Goal: Subscribe to service/newsletter: Subscribe to service/newsletter

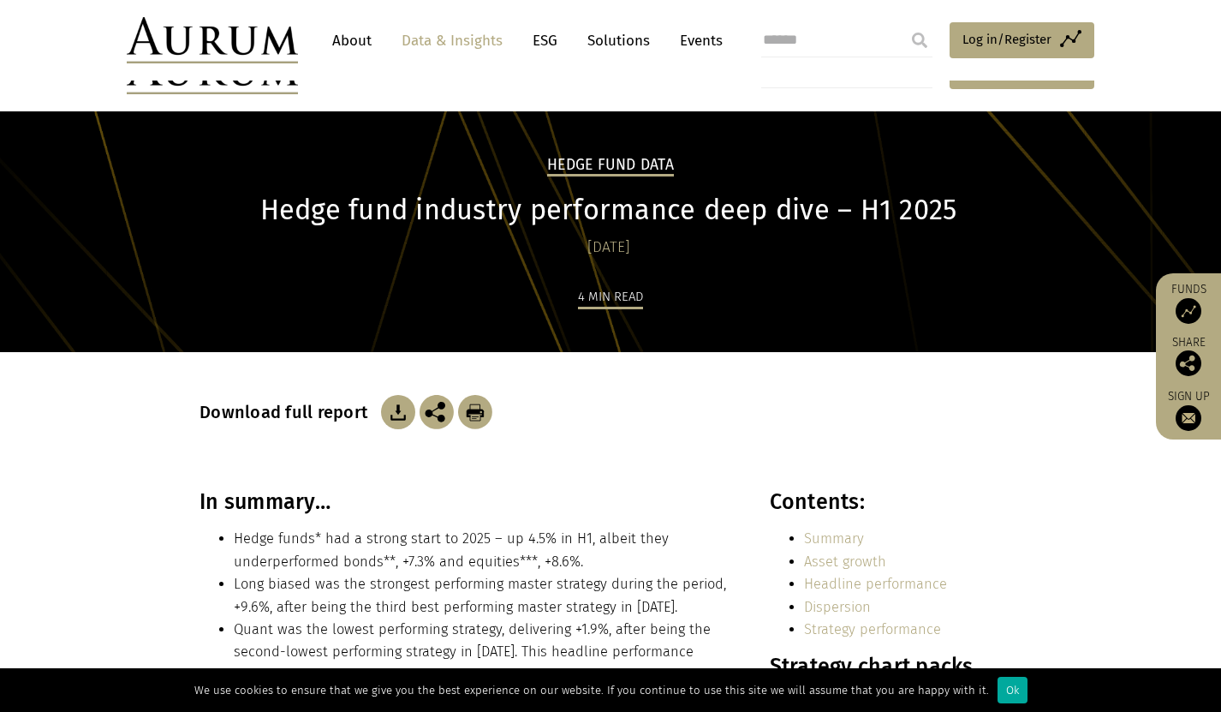
scroll to position [257, 0]
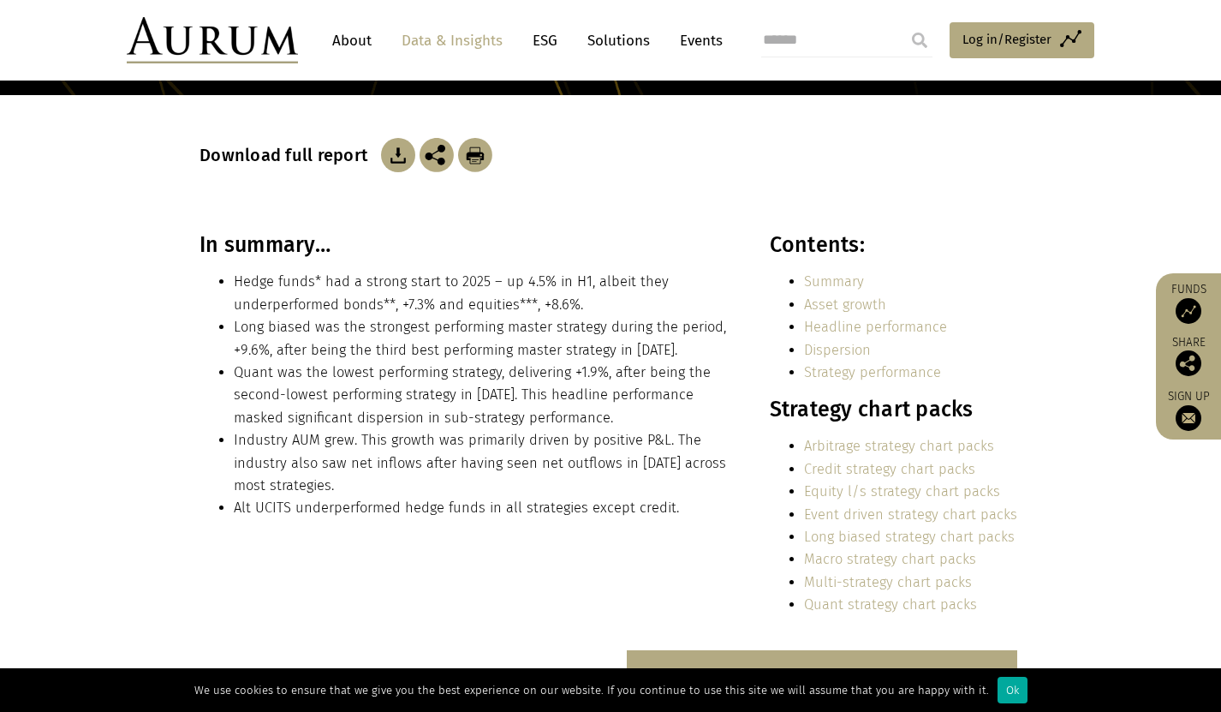
click at [849, 350] on link "Dispersion" at bounding box center [837, 350] width 67 height 16
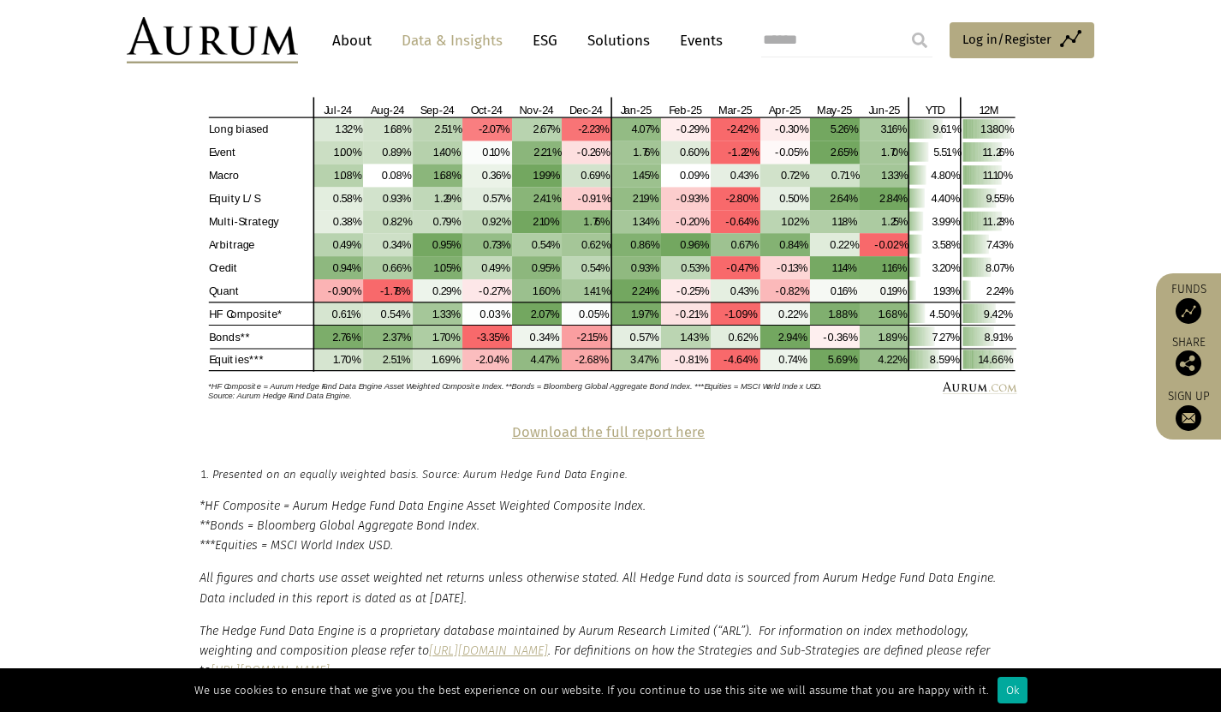
scroll to position [3685, 0]
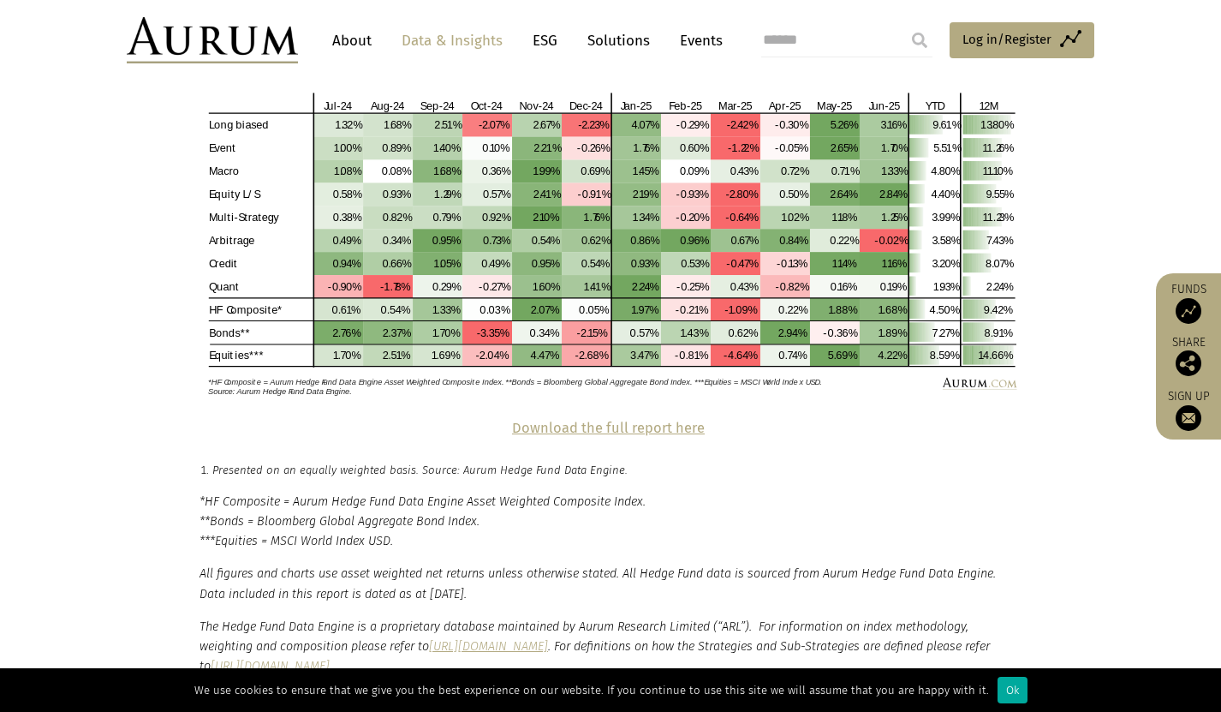
click at [575, 420] on strong "Download the full report here" at bounding box center [608, 428] width 193 height 16
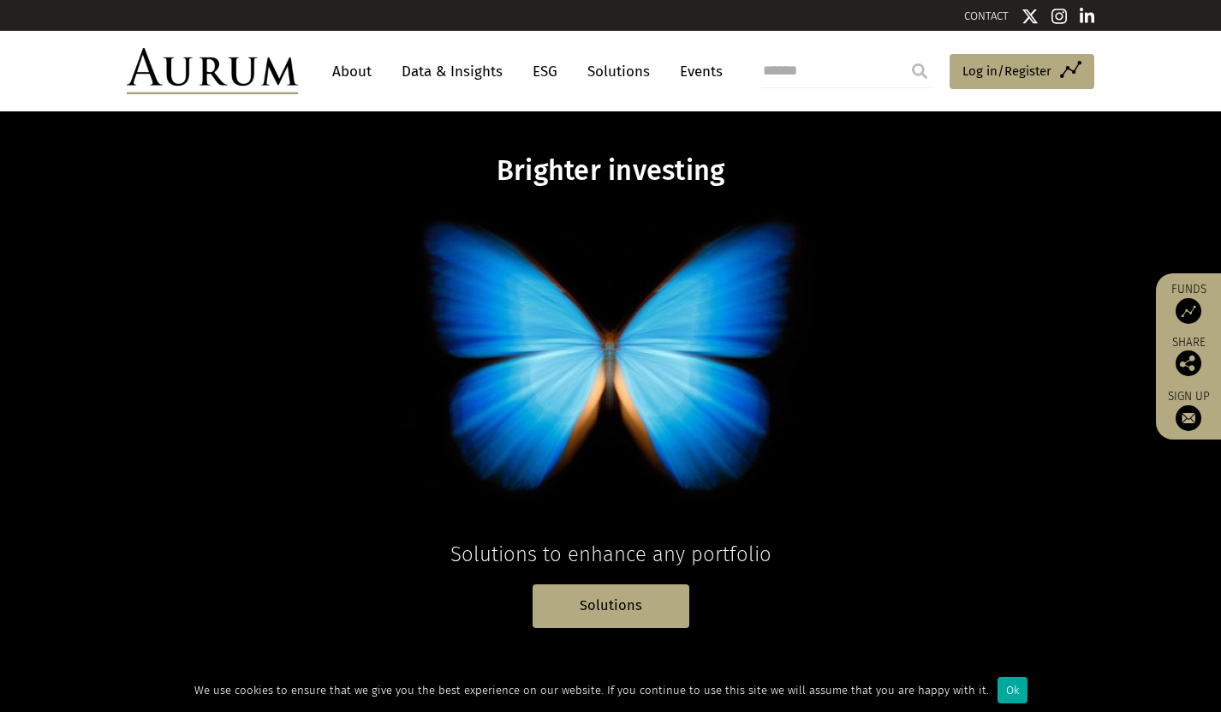
click at [349, 66] on link "About" at bounding box center [352, 72] width 57 height 32
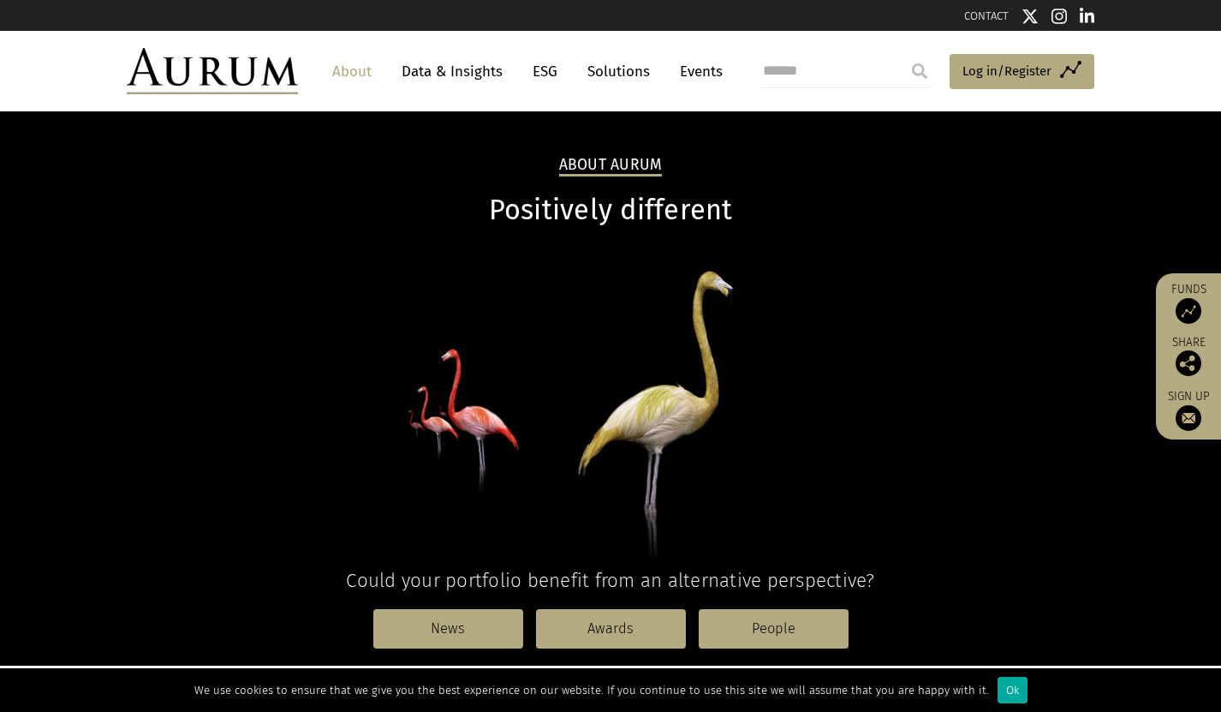
click at [353, 72] on link "About" at bounding box center [352, 72] width 57 height 32
click at [345, 68] on link "About" at bounding box center [352, 72] width 57 height 32
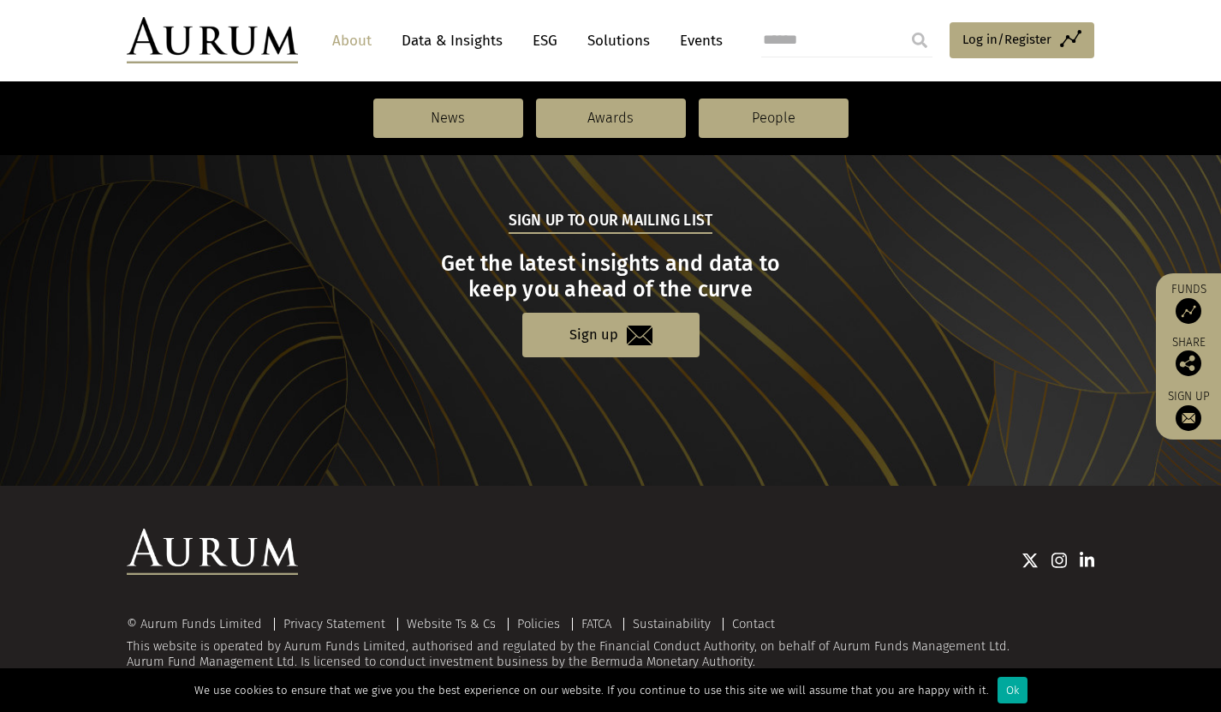
scroll to position [1844, 0]
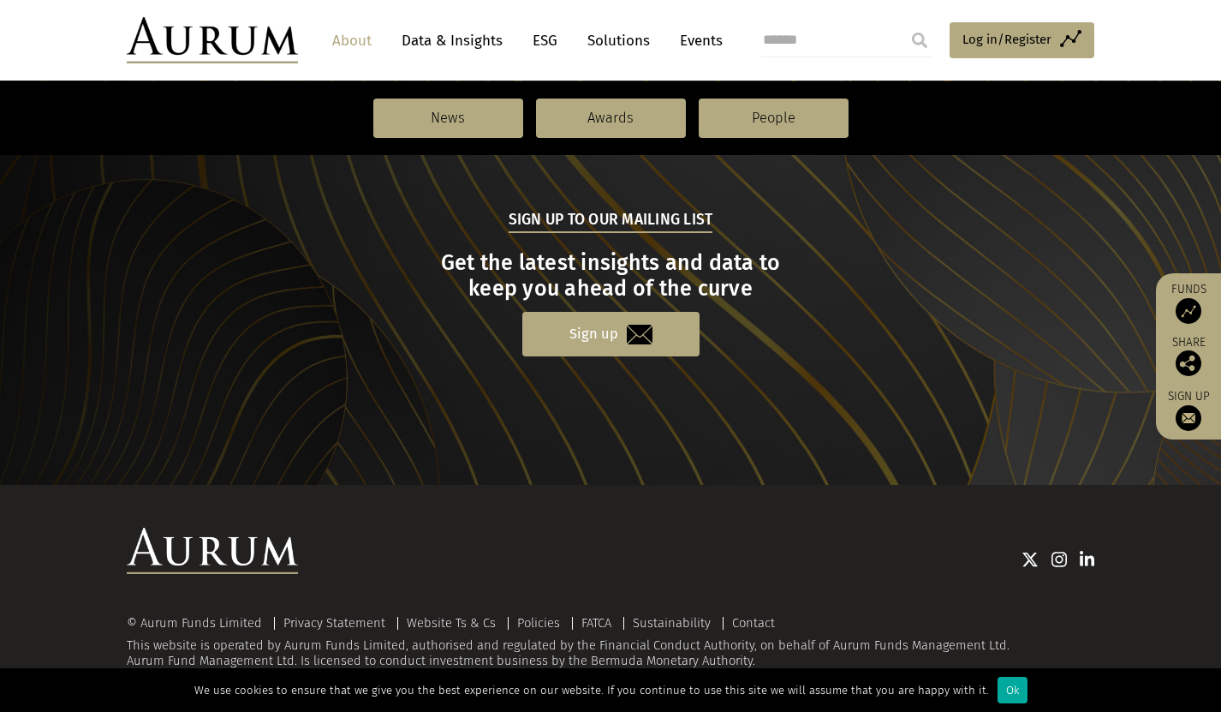
click at [586, 331] on link "Sign up" at bounding box center [610, 334] width 177 height 44
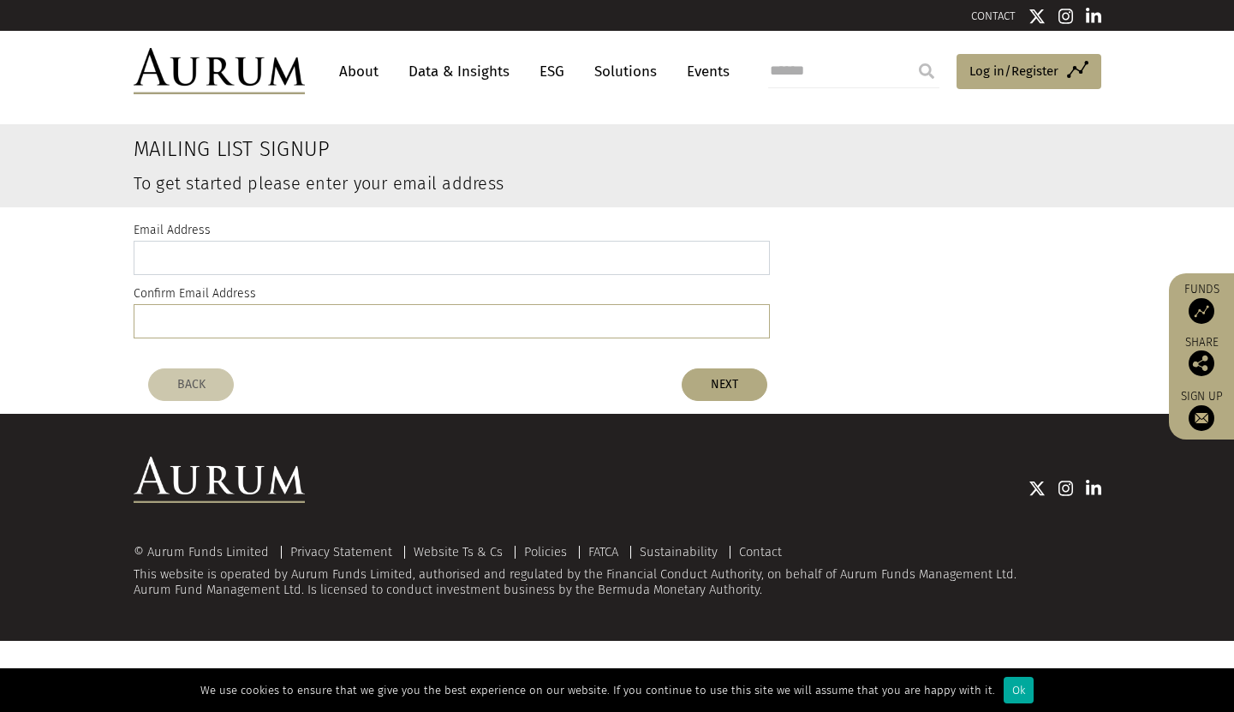
click at [159, 242] on input "email" at bounding box center [452, 258] width 636 height 34
type input "*"
type input "**********"
click at [176, 322] on input "email" at bounding box center [452, 321] width 636 height 34
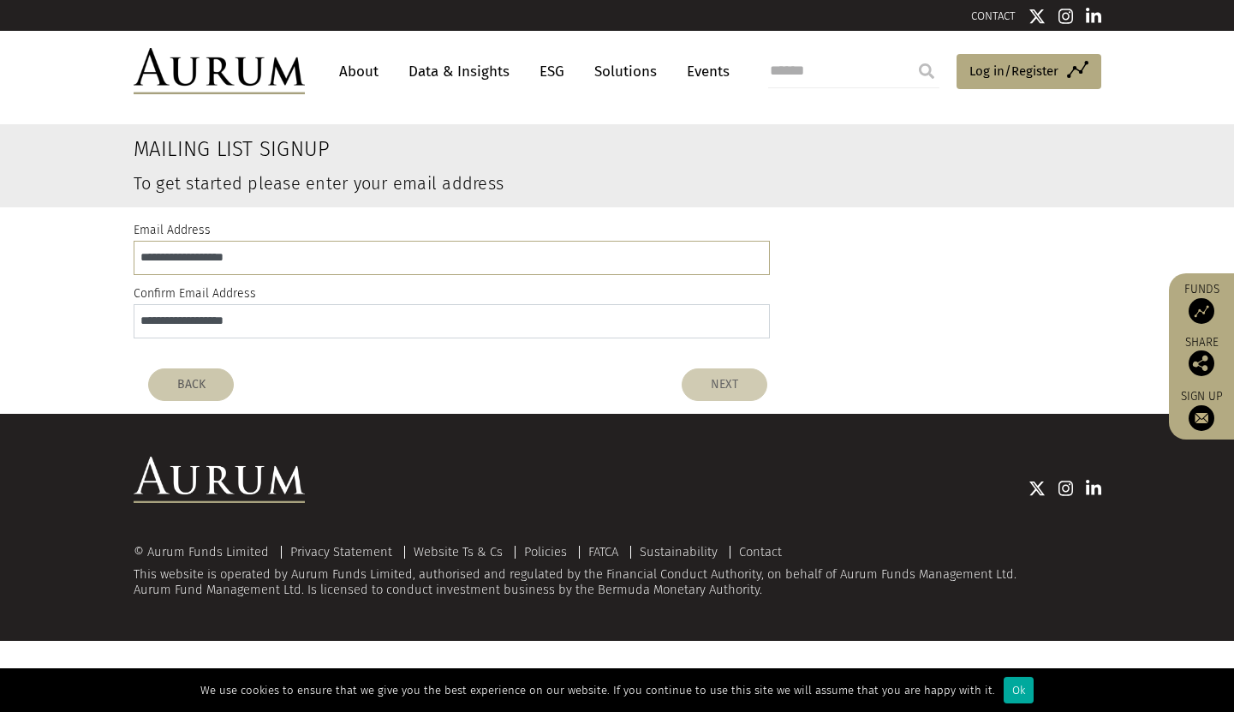
type input "**********"
click at [713, 378] on button "NEXT" at bounding box center [725, 384] width 86 height 33
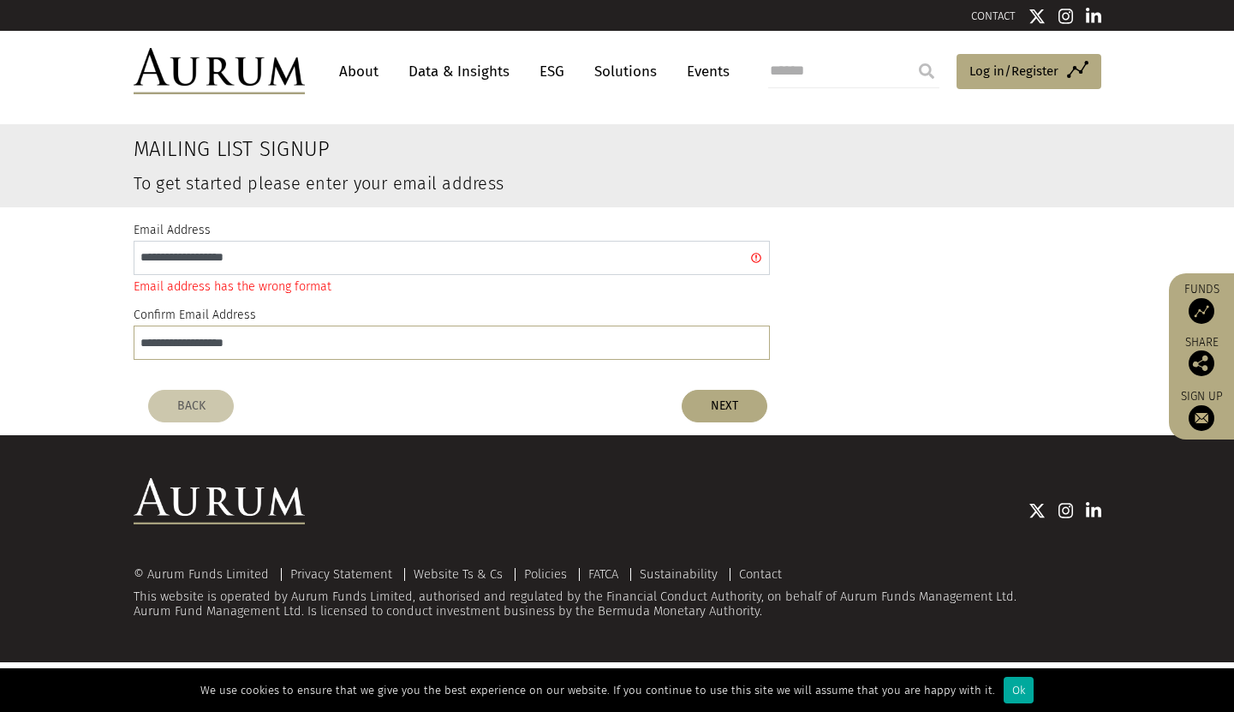
click at [272, 258] on input "**********" at bounding box center [452, 258] width 636 height 34
type input "**********"
click at [728, 409] on button "NEXT" at bounding box center [725, 406] width 86 height 33
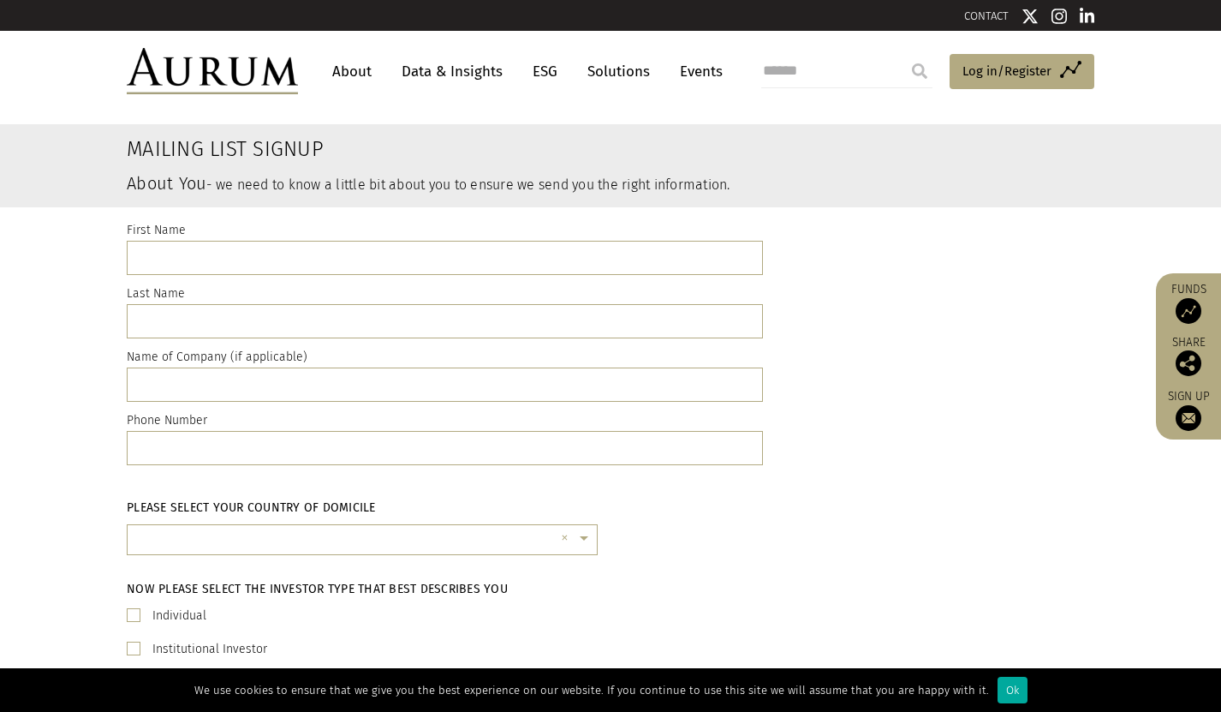
click at [221, 271] on input "text" at bounding box center [445, 258] width 636 height 34
type input "*******"
type input "***"
type input "********"
click at [183, 391] on input "text" at bounding box center [445, 384] width 636 height 34
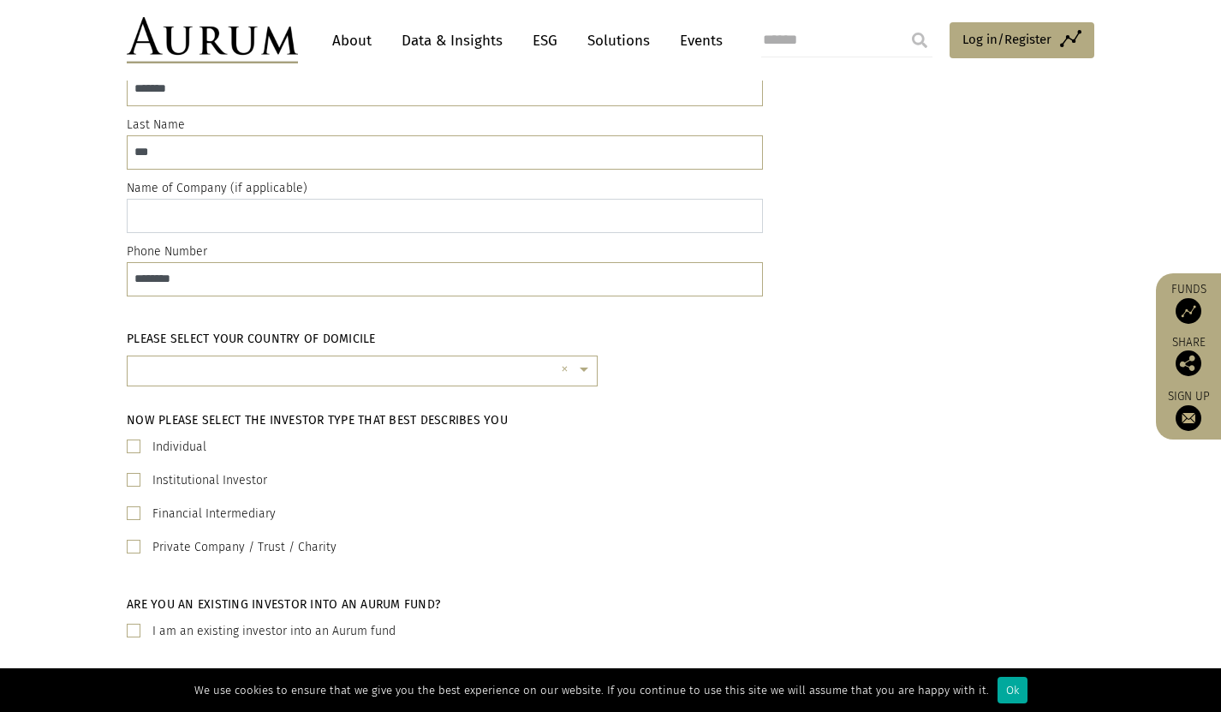
scroll to position [171, 0]
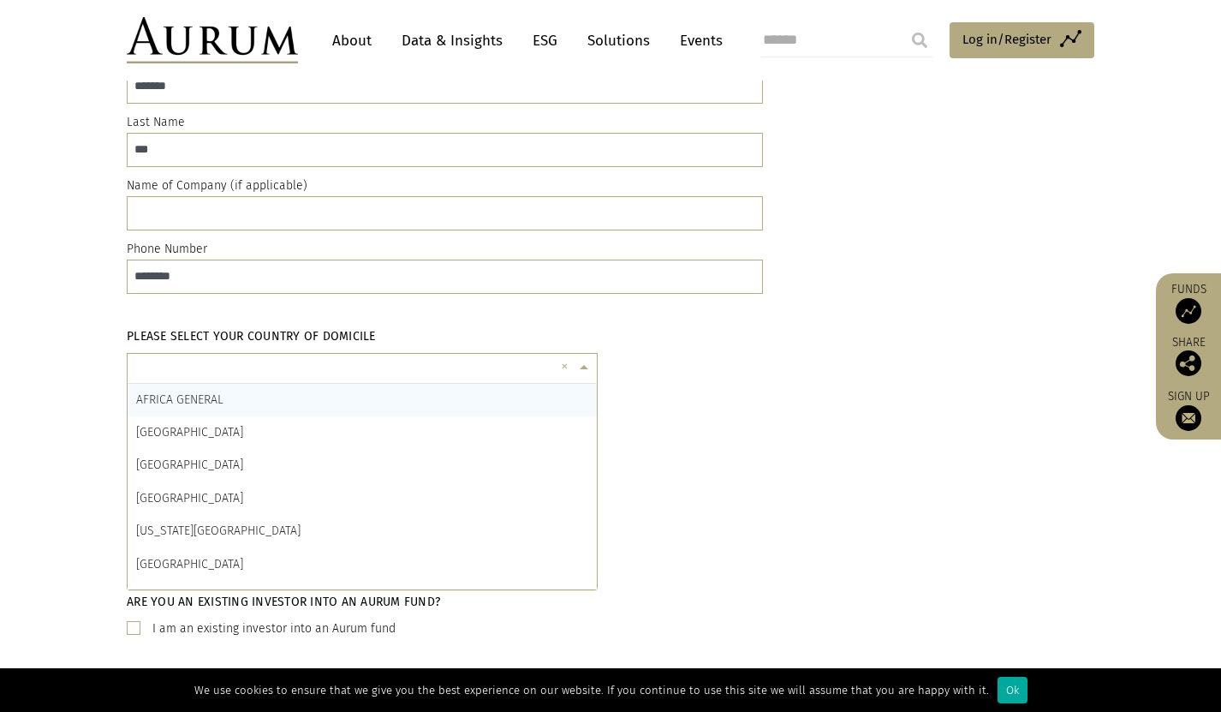
click at [583, 367] on span at bounding box center [586, 367] width 21 height 19
type input "***"
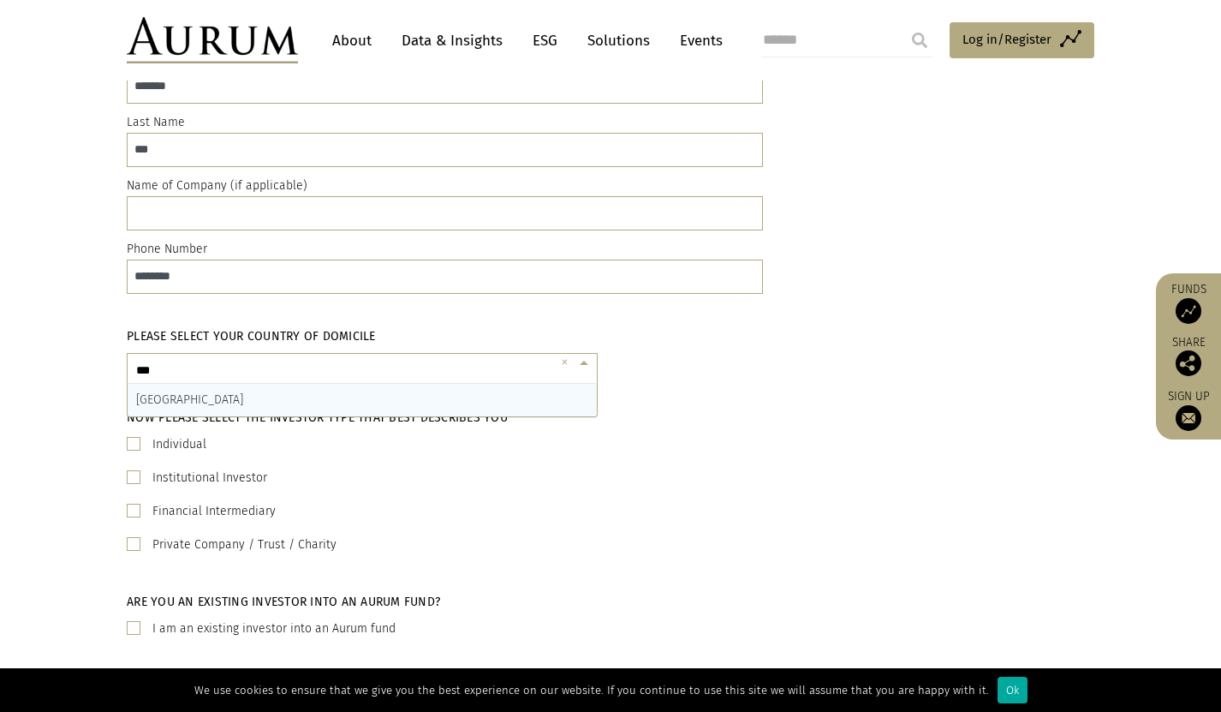
click at [183, 396] on span "SINGAPORE" at bounding box center [189, 399] width 107 height 15
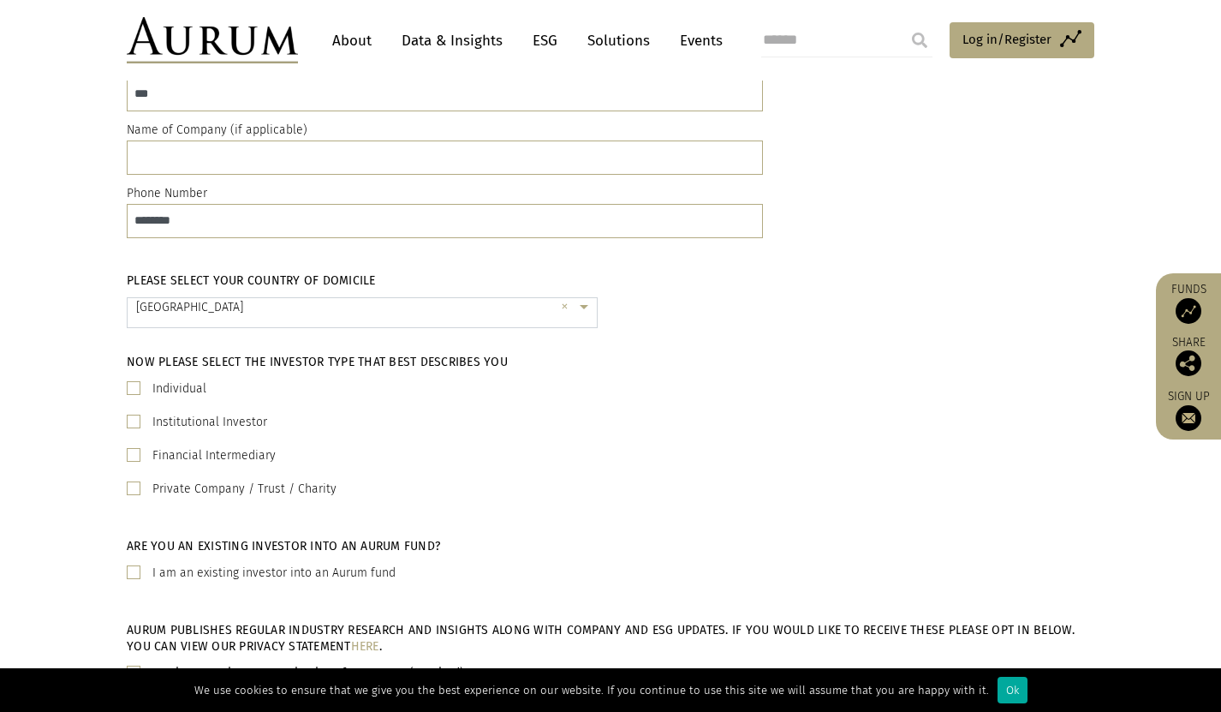
scroll to position [257, 0]
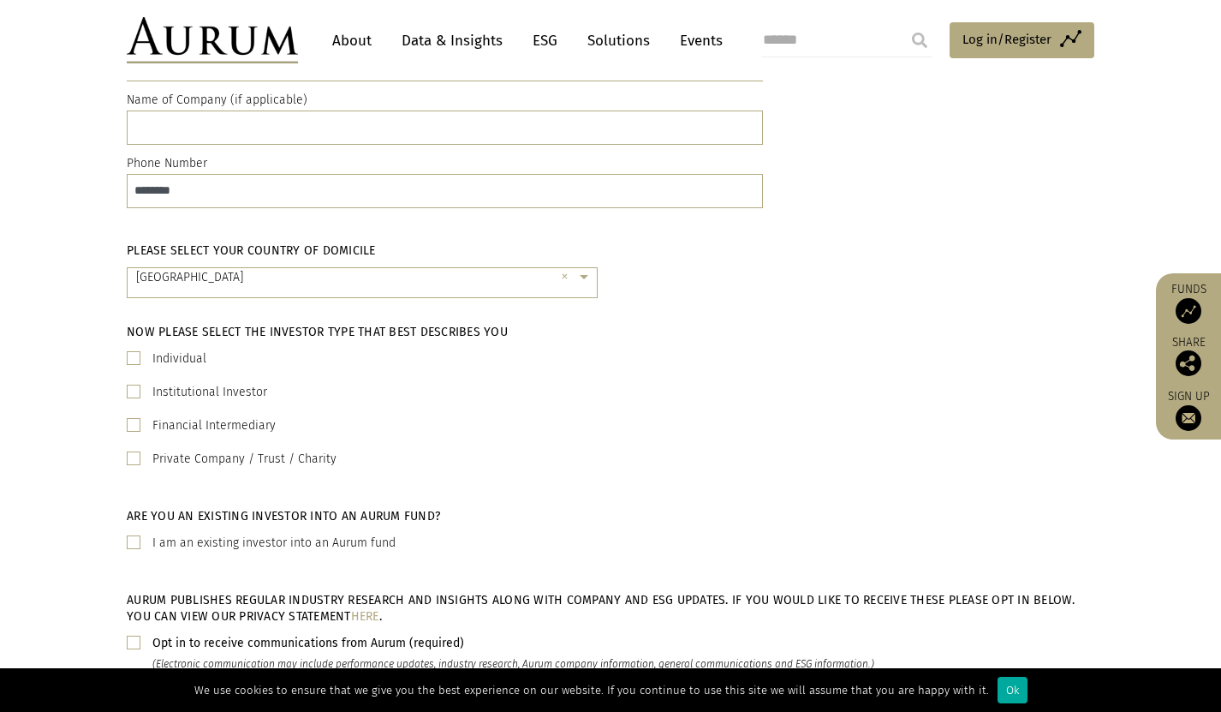
click at [136, 386] on span at bounding box center [134, 392] width 14 height 14
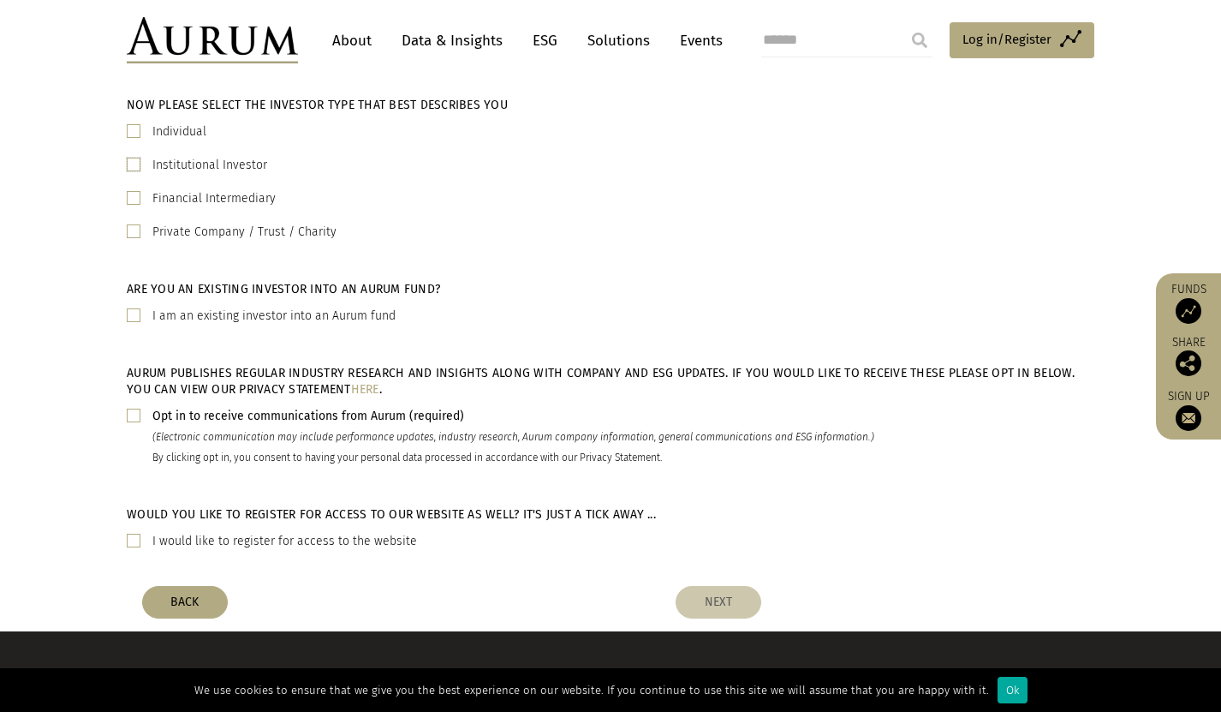
scroll to position [514, 0]
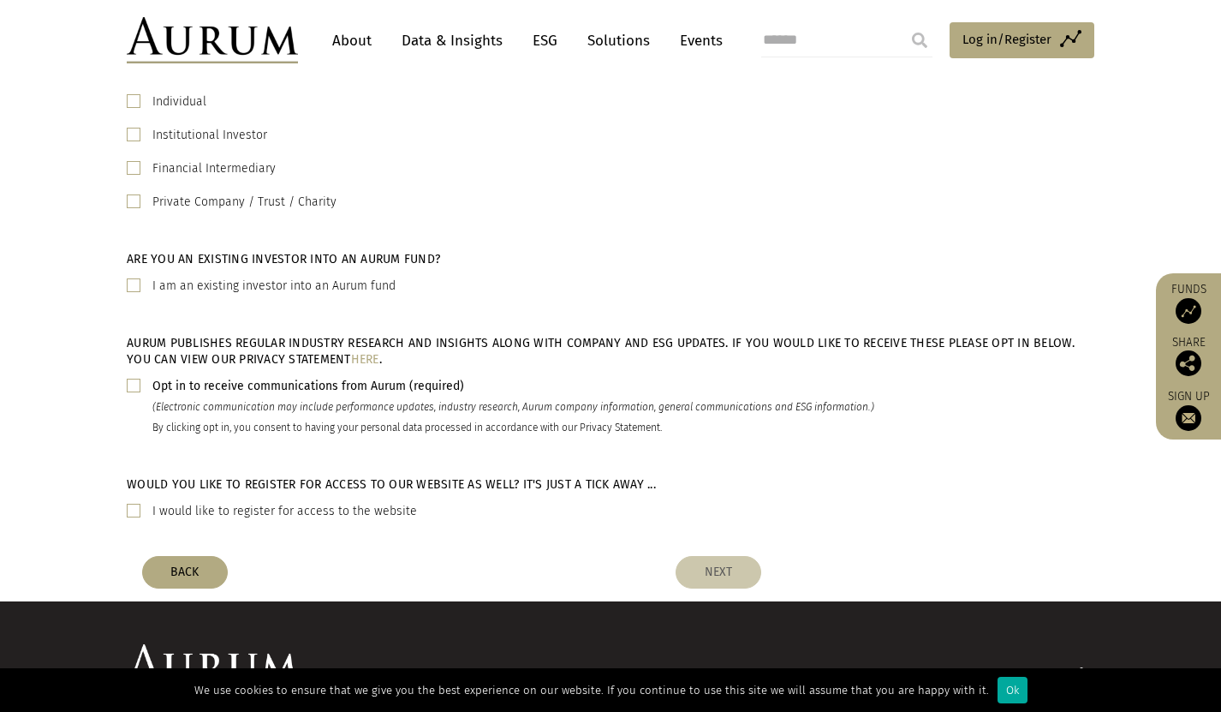
click at [127, 383] on span at bounding box center [134, 386] width 14 height 14
click at [126, 514] on div "Would you like to register for access to our website as well? It's just a tick …" at bounding box center [445, 505] width 662 height 58
click at [129, 511] on span at bounding box center [134, 511] width 14 height 14
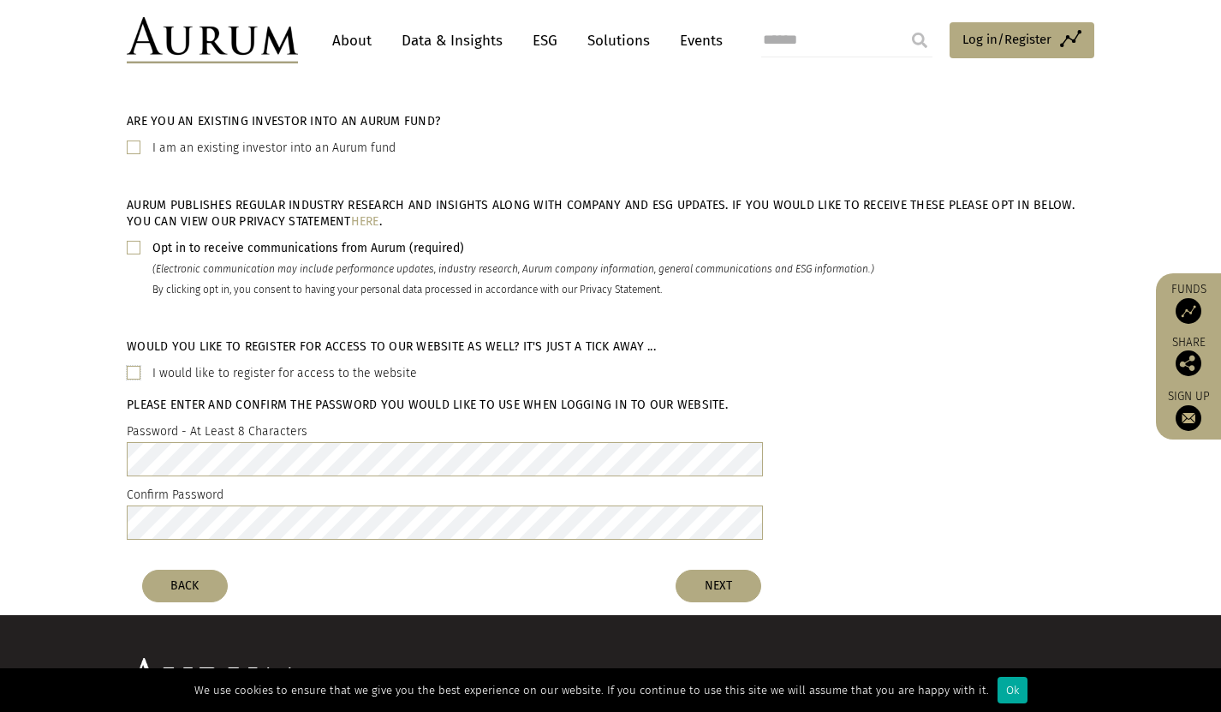
scroll to position [685, 0]
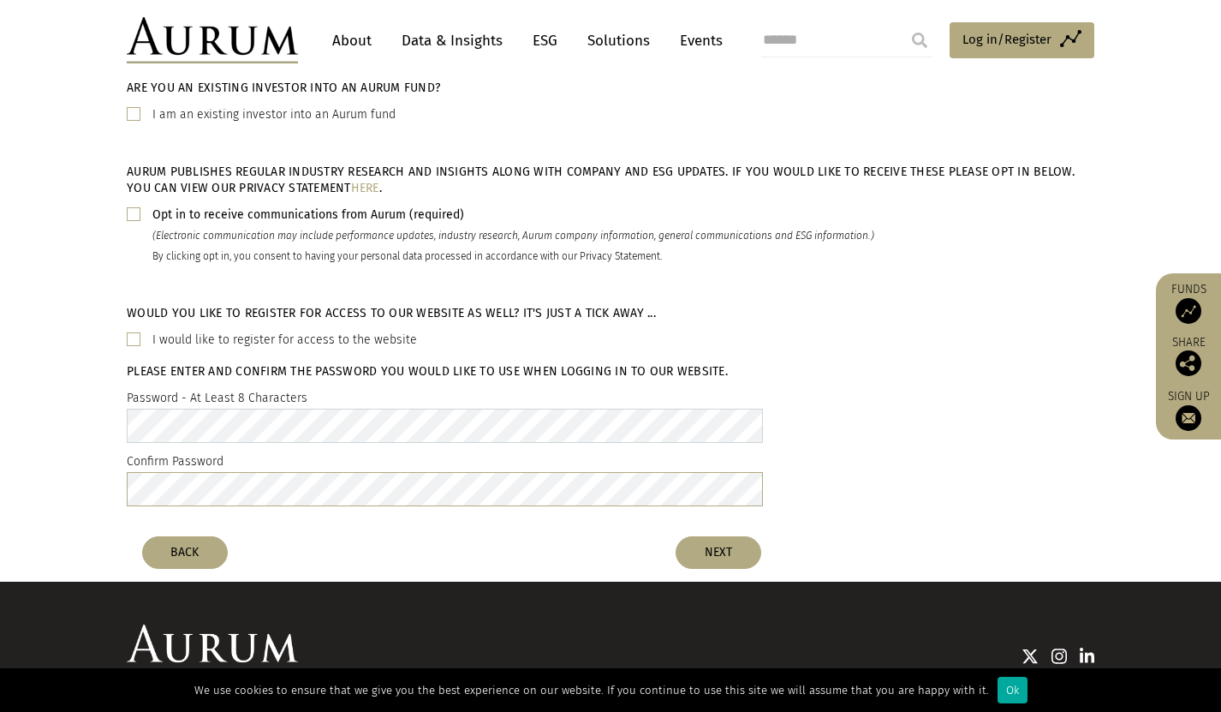
click at [69, 416] on div "Would you like to register for access to our website as well? It's just a tick …" at bounding box center [610, 410] width 1221 height 236
click at [725, 550] on button "NEXT" at bounding box center [719, 552] width 86 height 33
click at [731, 545] on button "NEXT" at bounding box center [719, 552] width 86 height 33
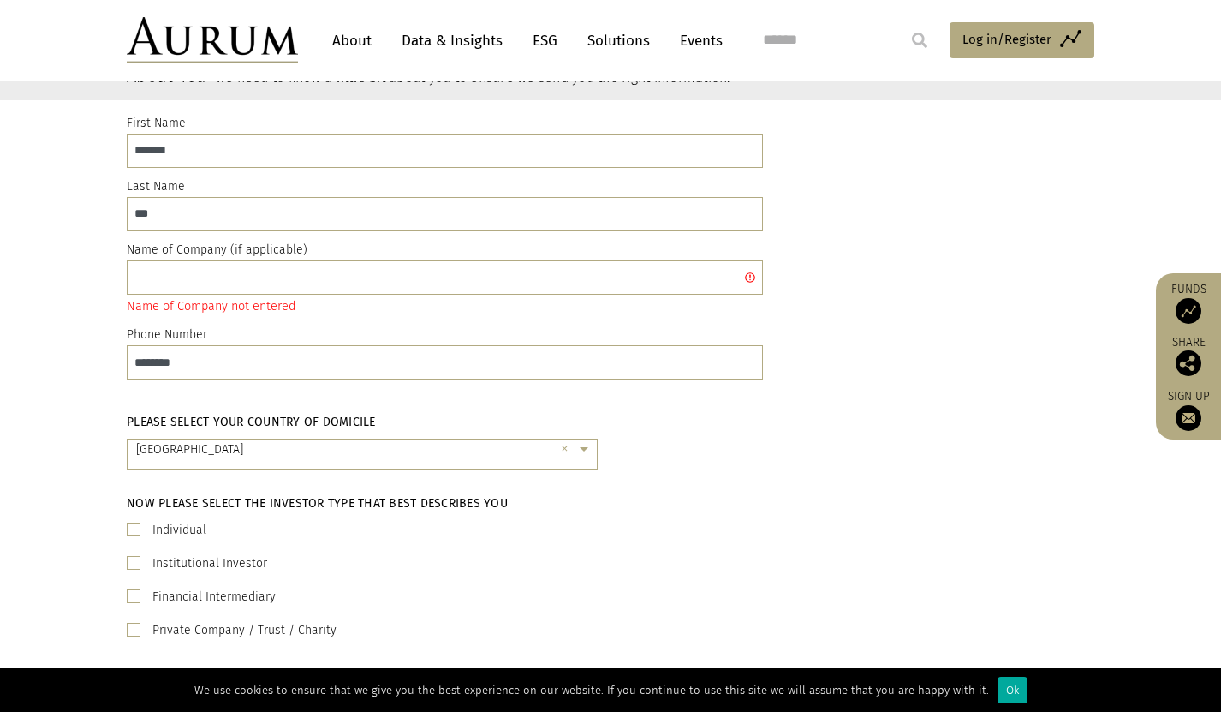
scroll to position [21, 0]
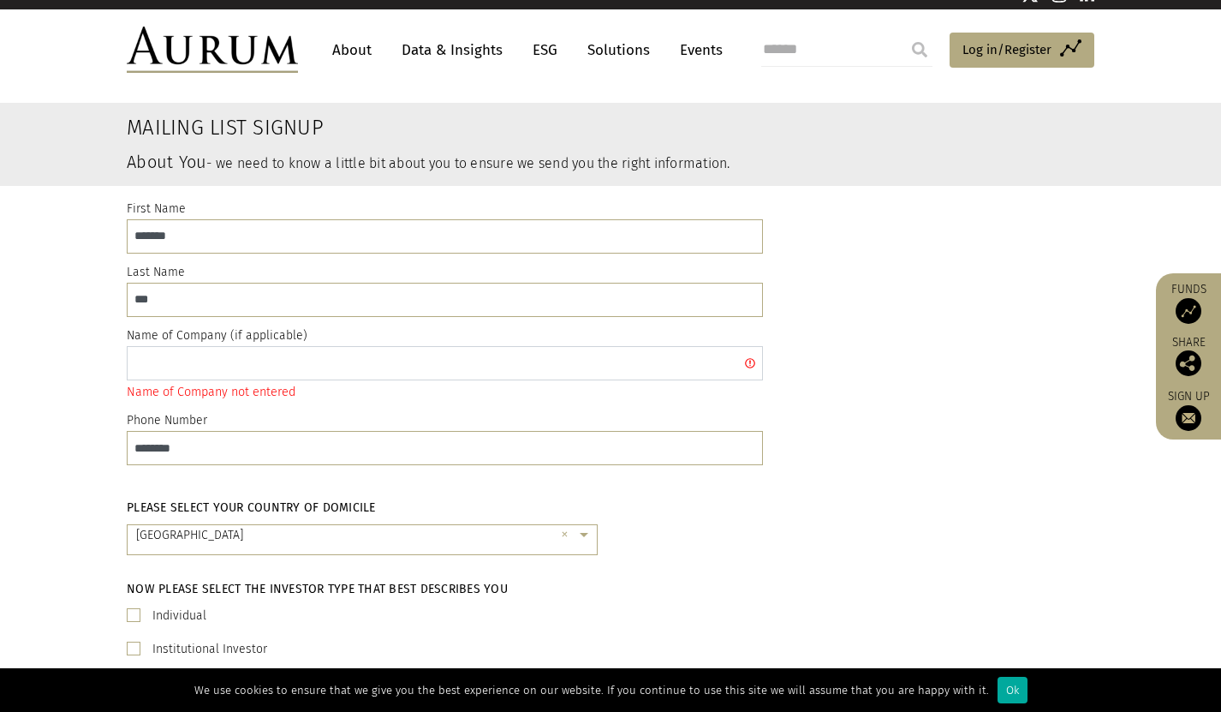
click at [180, 361] on input "text" at bounding box center [445, 363] width 636 height 34
type input "*"
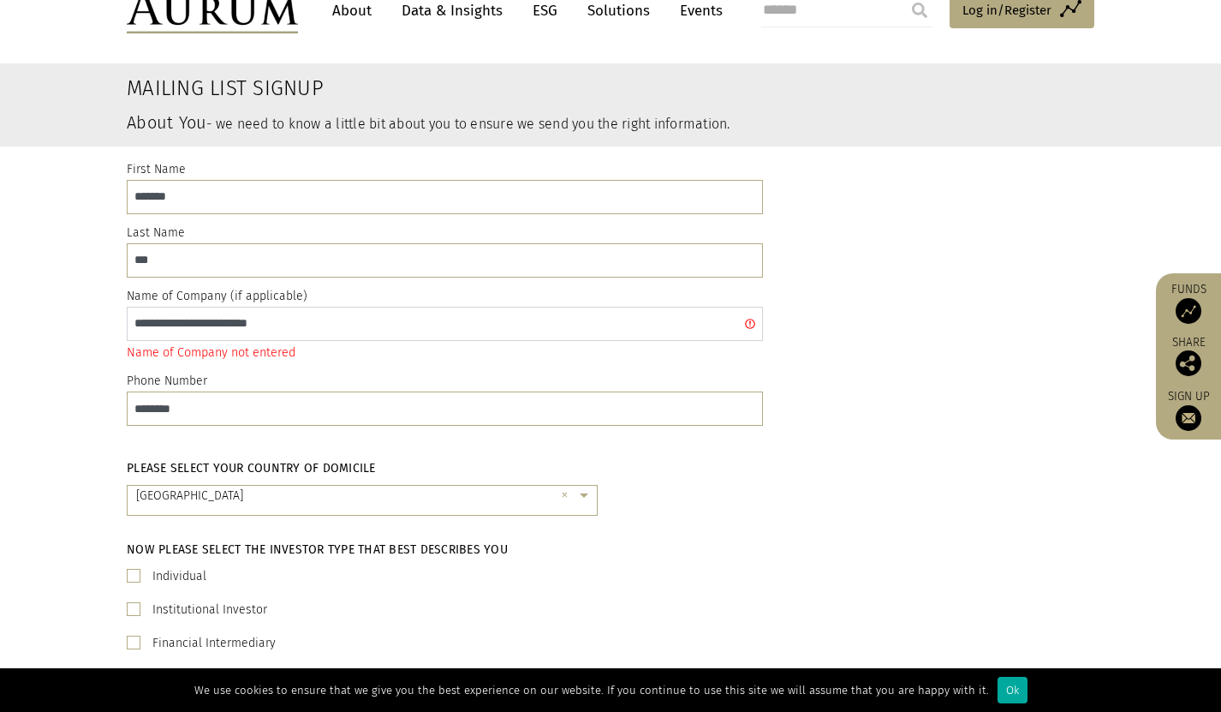
scroll to position [0, 0]
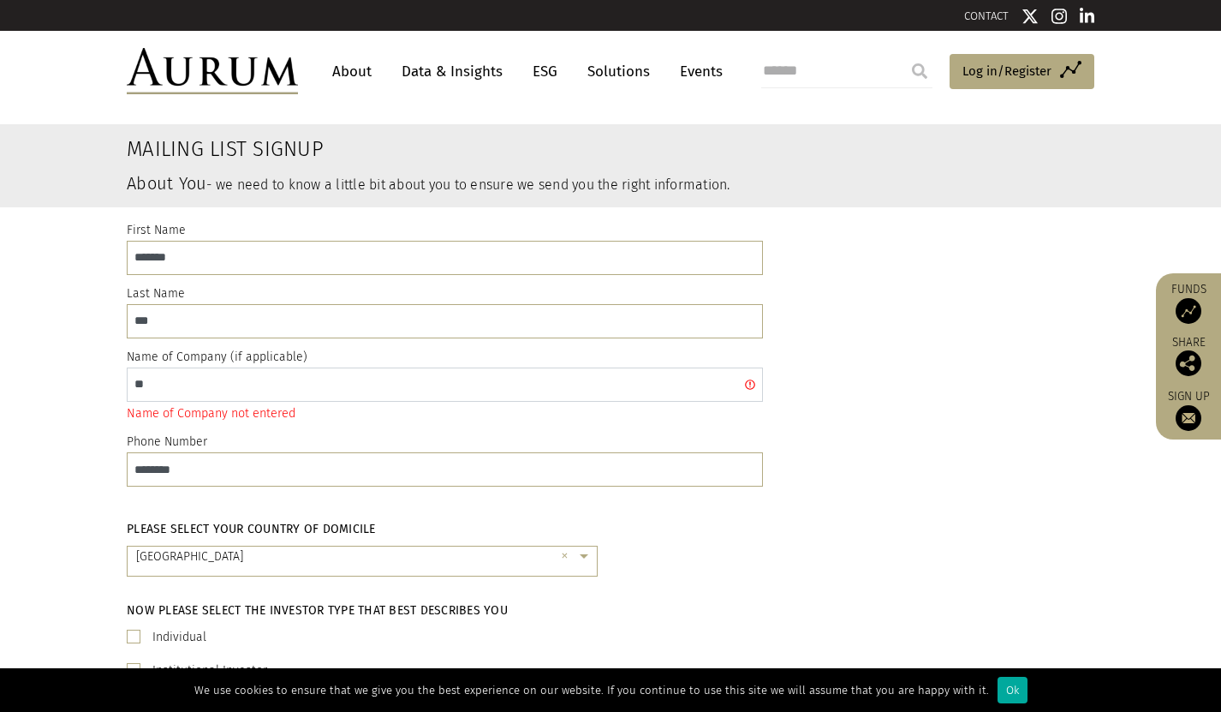
type input "*"
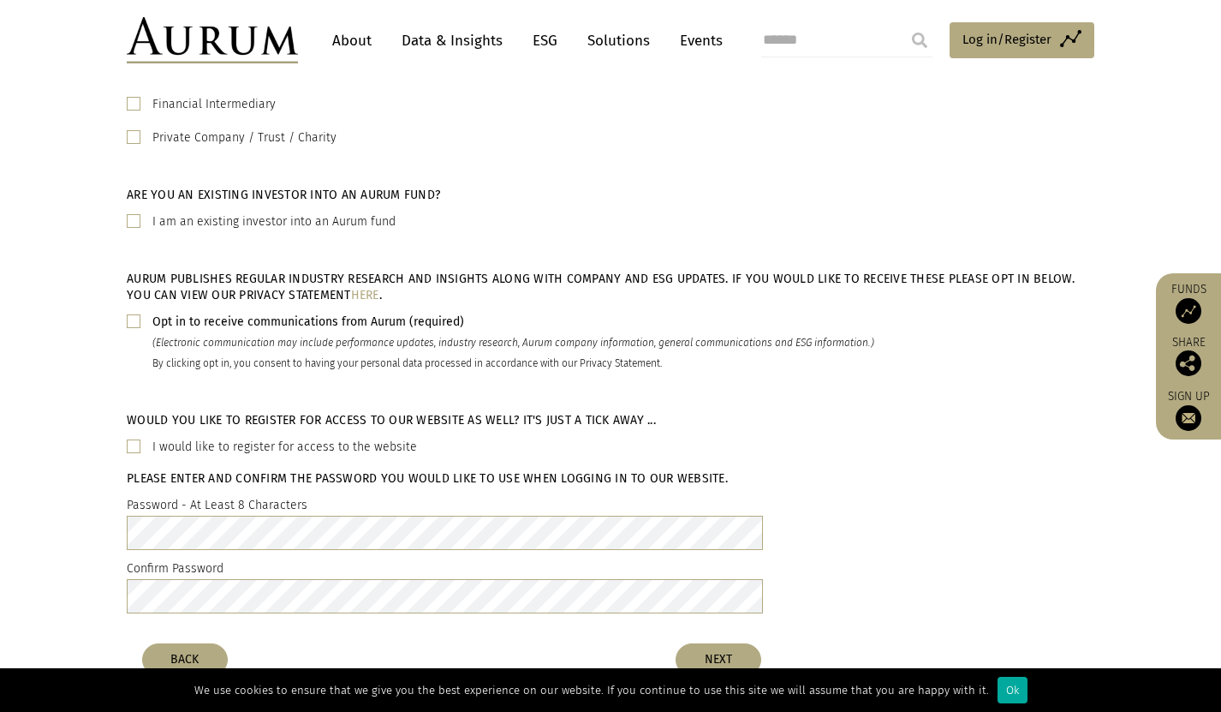
scroll to position [803, 0]
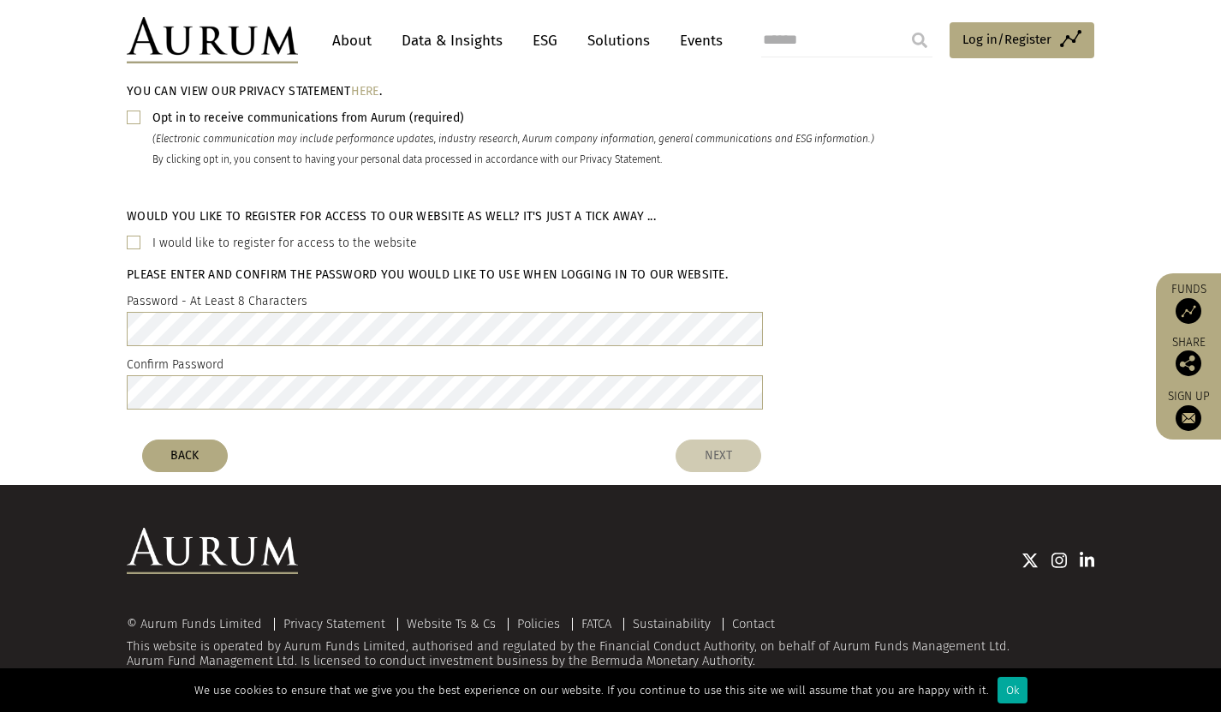
type input "**********"
click at [715, 449] on button "NEXT" at bounding box center [719, 455] width 86 height 33
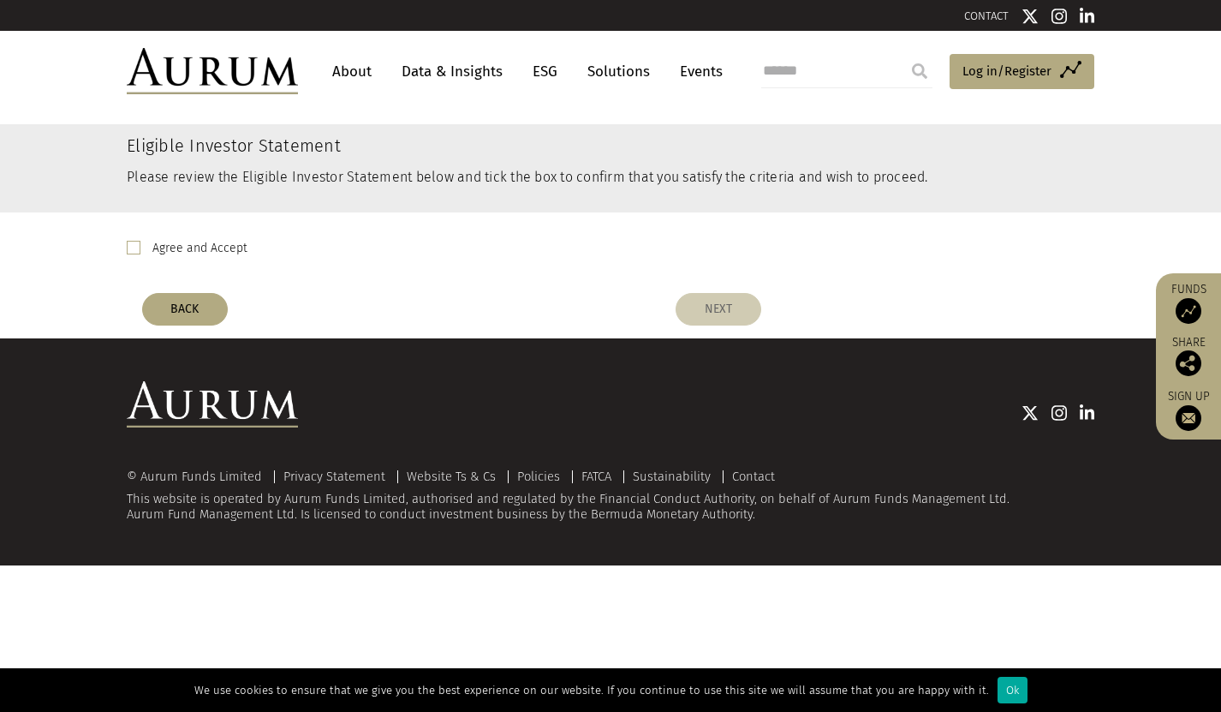
scroll to position [0, 0]
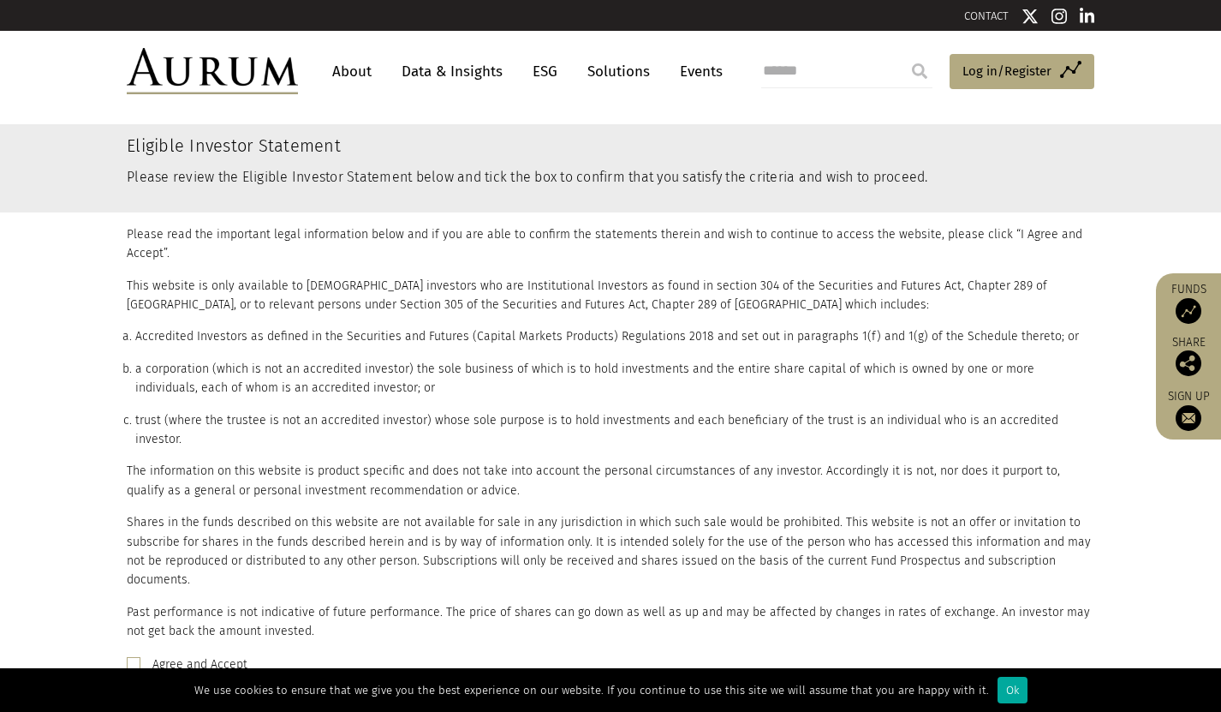
click at [146, 249] on p "Please read the important legal information below and if you are able to confir…" at bounding box center [611, 244] width 968 height 39
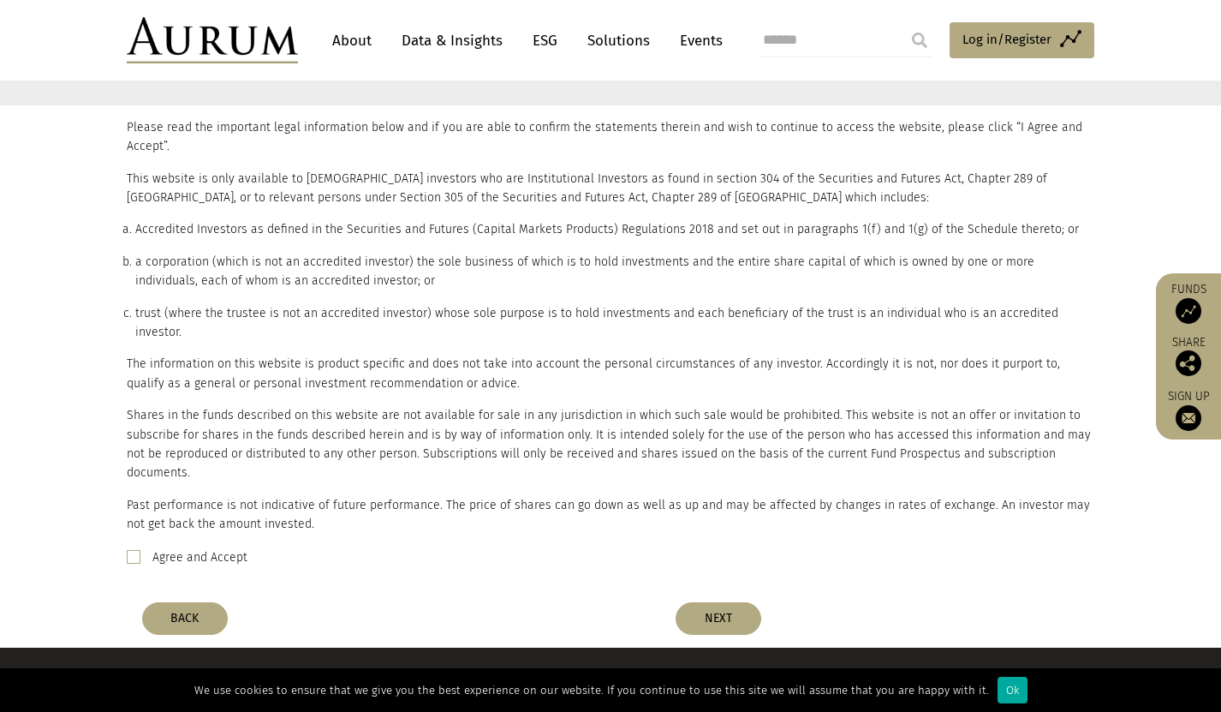
scroll to position [231, 0]
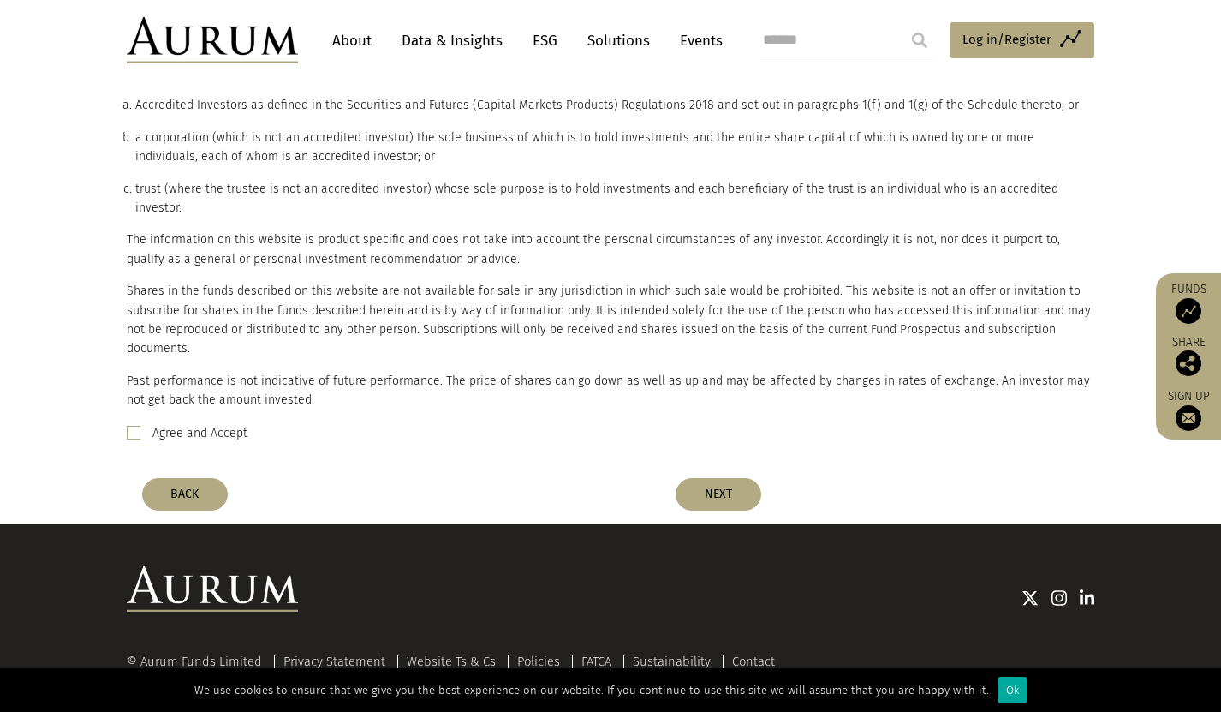
click at [130, 426] on span at bounding box center [134, 433] width 14 height 14
click at [717, 478] on button "NEXT" at bounding box center [719, 494] width 86 height 33
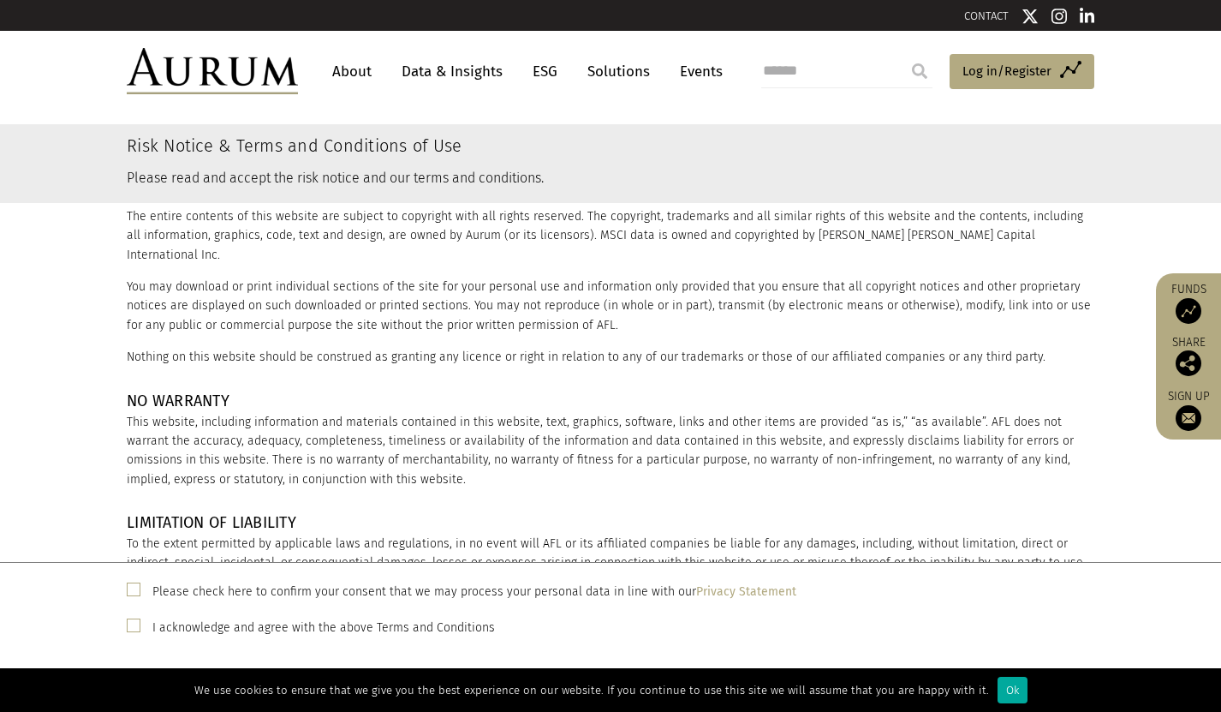
scroll to position [2270, 0]
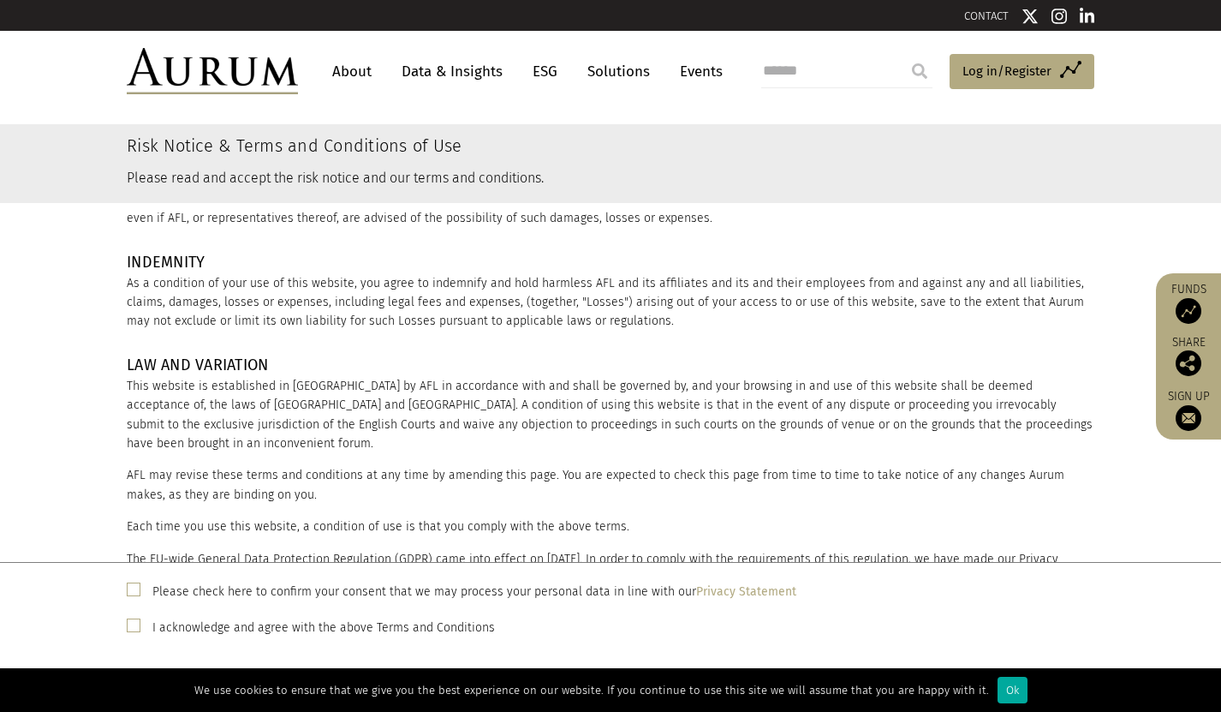
click at [132, 592] on span at bounding box center [134, 589] width 14 height 14
click at [140, 630] on span at bounding box center [134, 625] width 14 height 14
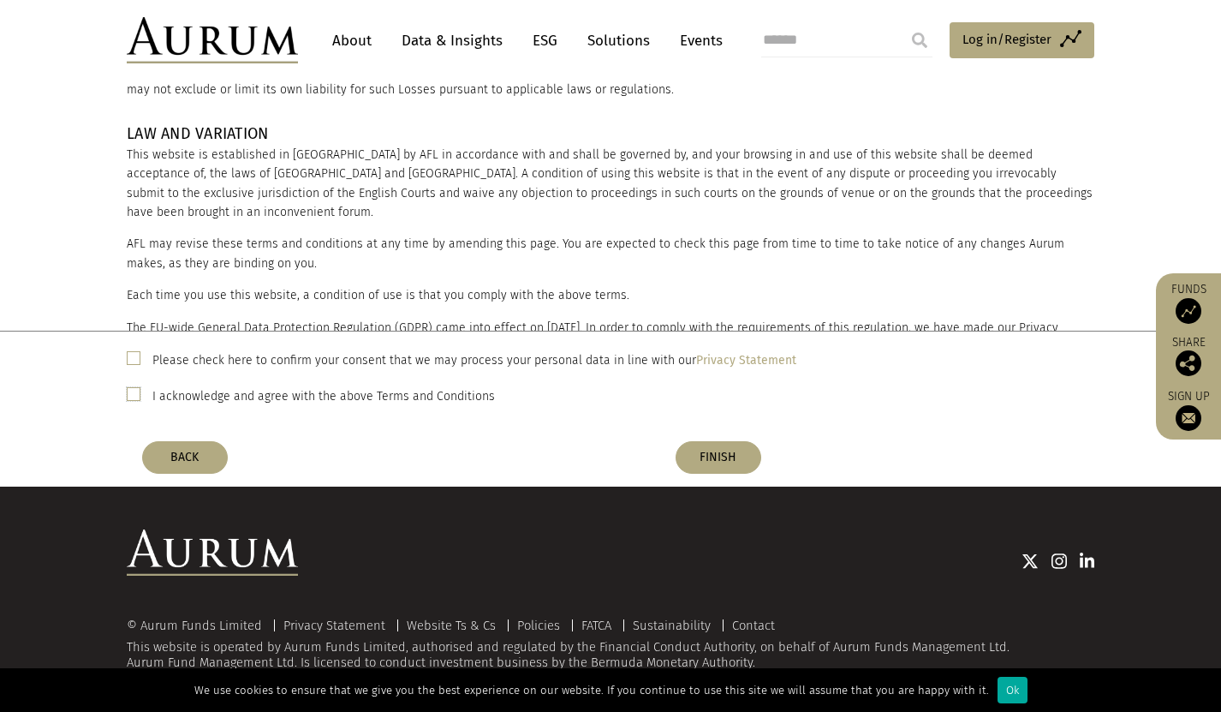
scroll to position [233, 0]
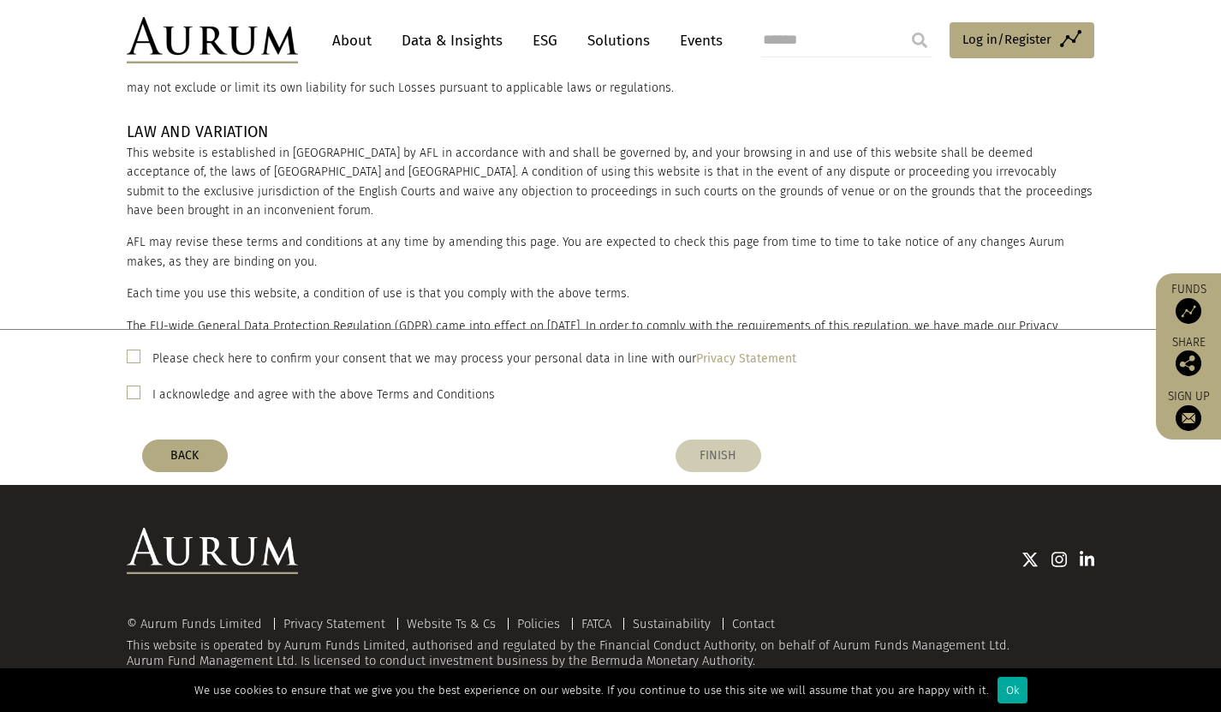
click at [719, 456] on button "FINISH" at bounding box center [719, 455] width 86 height 33
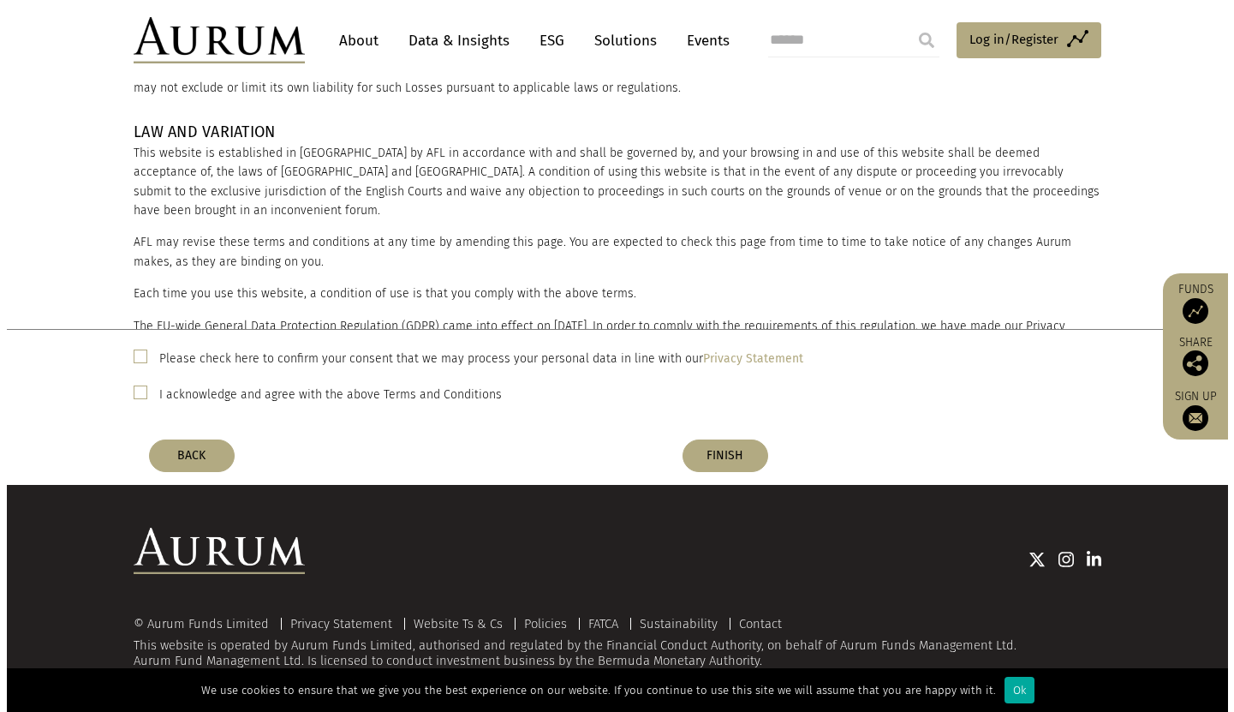
scroll to position [0, 0]
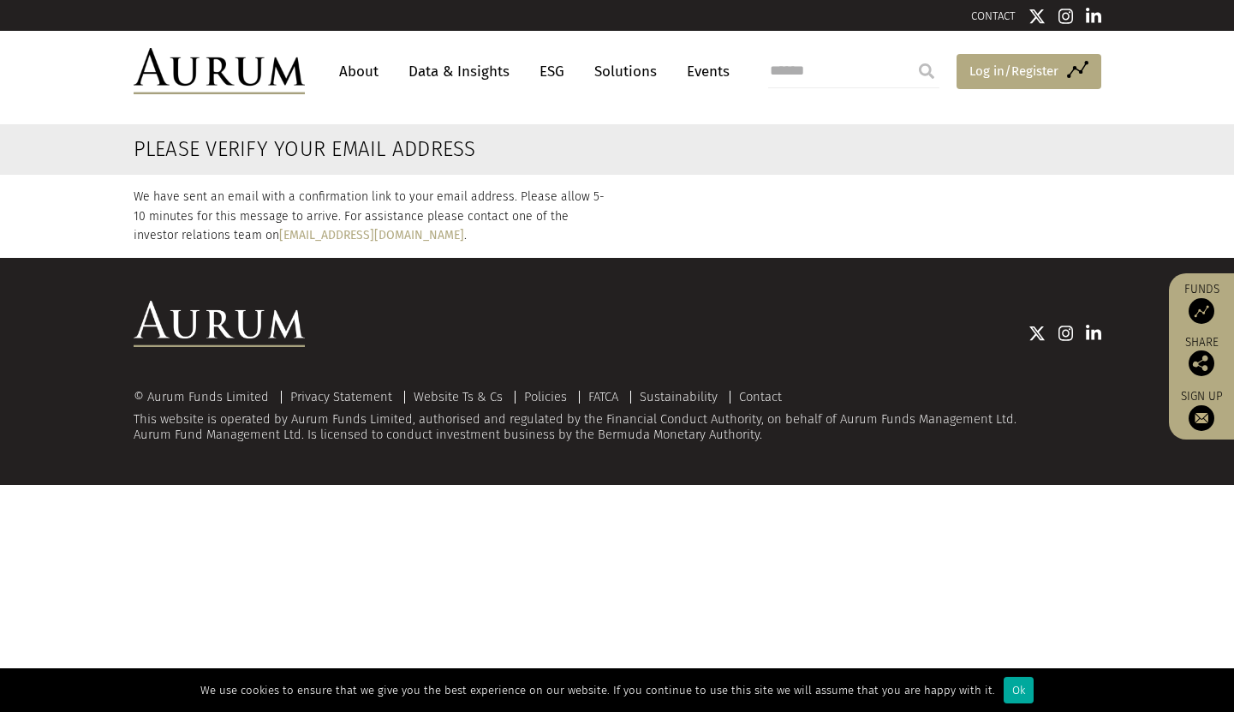
click at [990, 69] on span "Log in/Register" at bounding box center [1014, 71] width 89 height 21
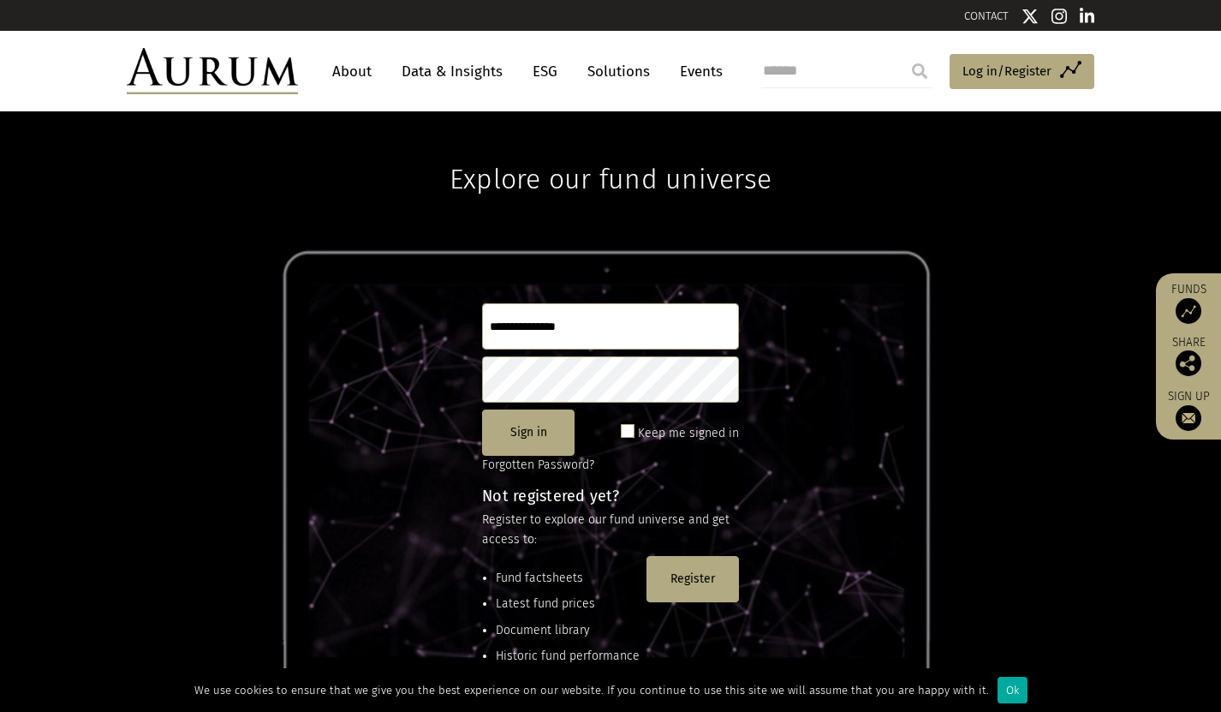
click at [548, 334] on input "text" at bounding box center [610, 326] width 257 height 46
type input "**********"
click at [524, 432] on button "Sign in" at bounding box center [528, 432] width 92 height 46
click at [552, 428] on button "Sign in" at bounding box center [528, 432] width 92 height 46
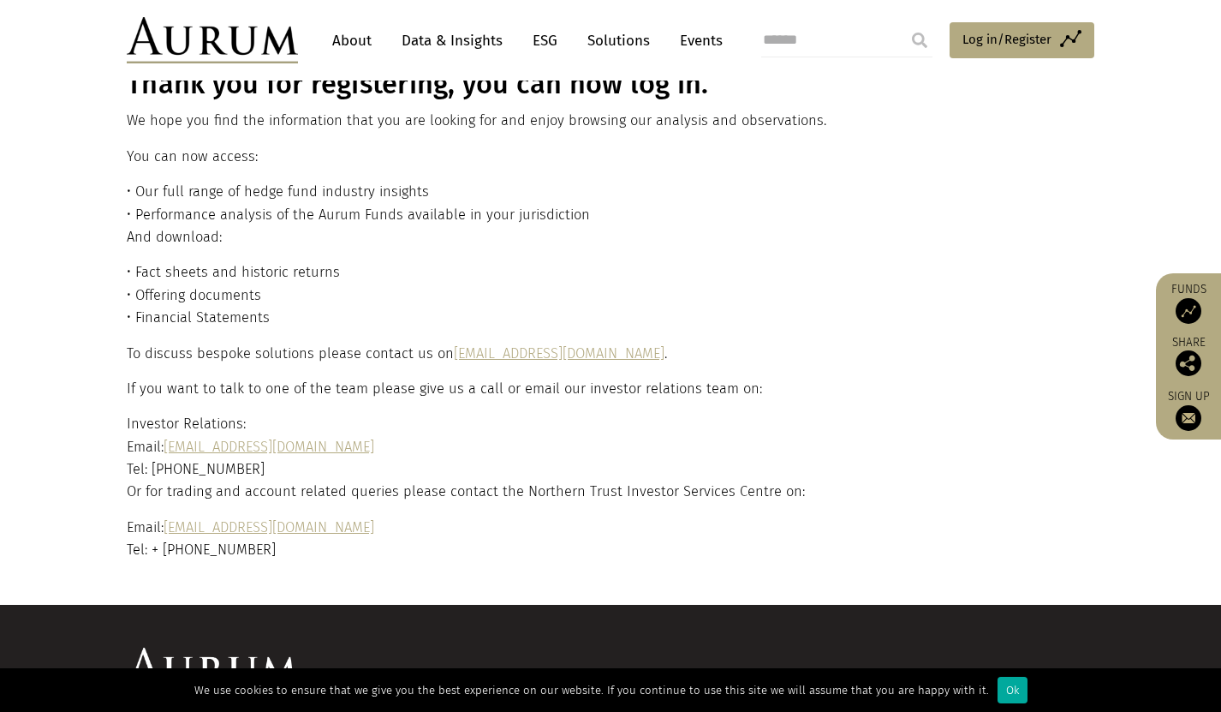
scroll to position [35, 0]
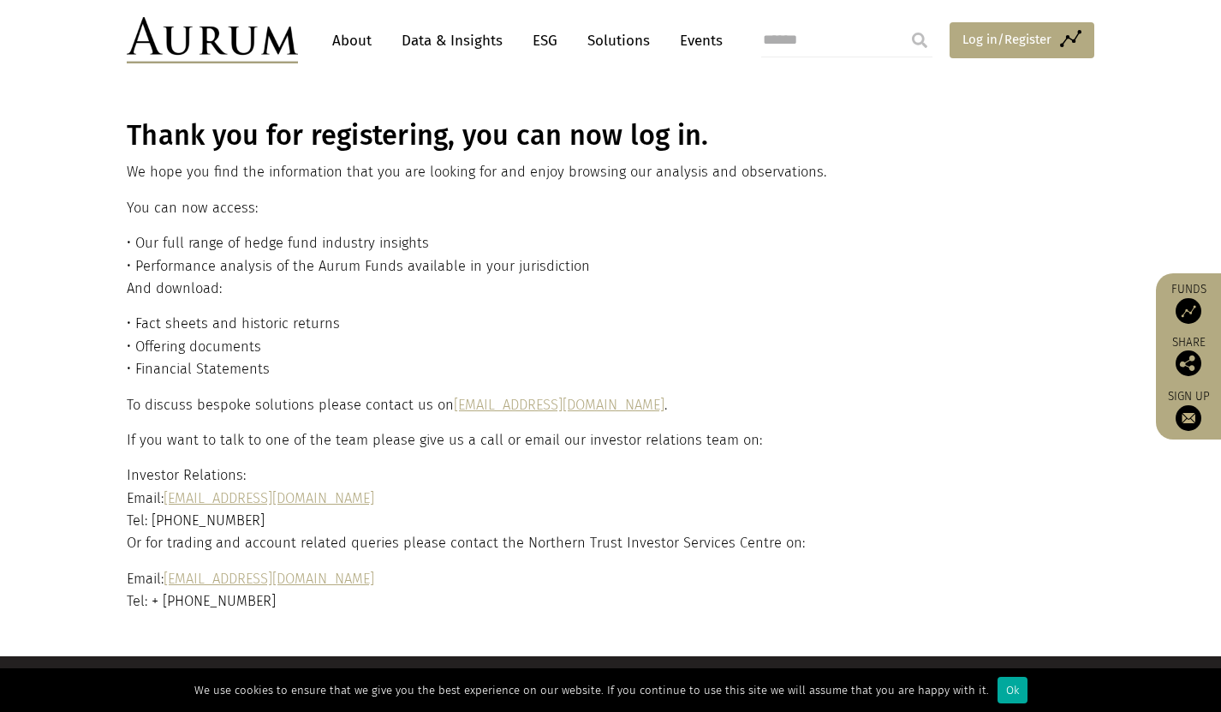
click at [985, 35] on span "Log in/Register" at bounding box center [1007, 39] width 89 height 21
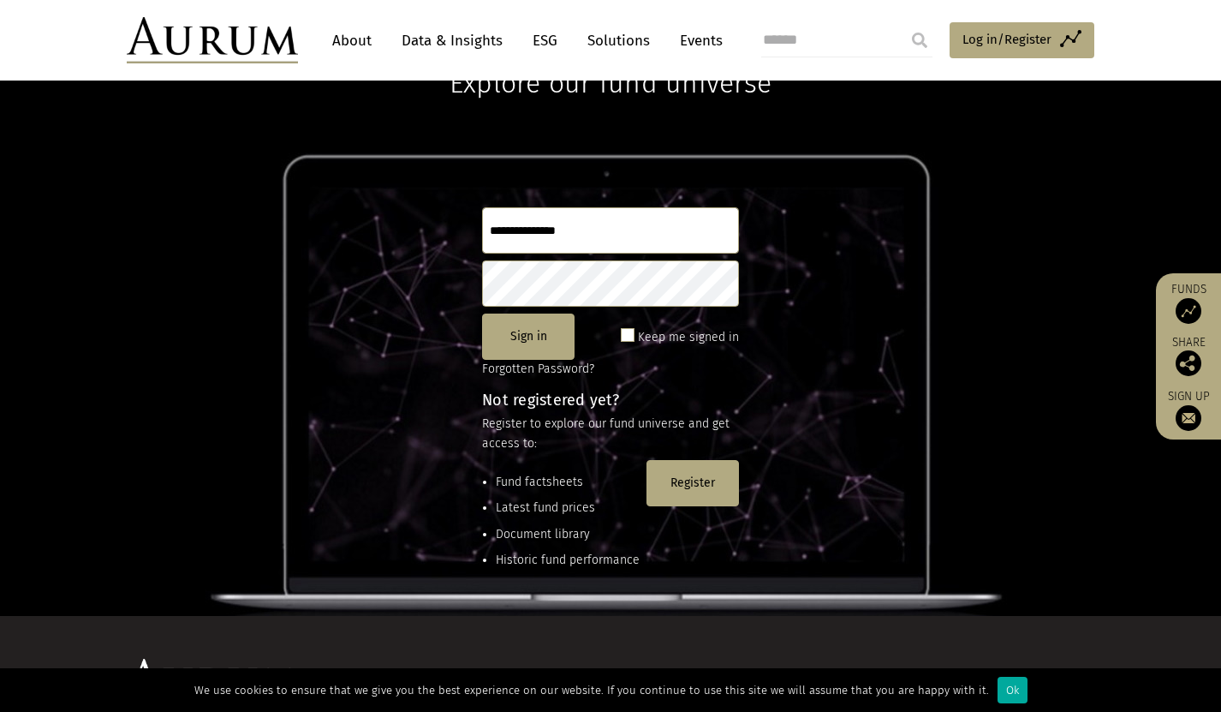
scroll to position [171, 0]
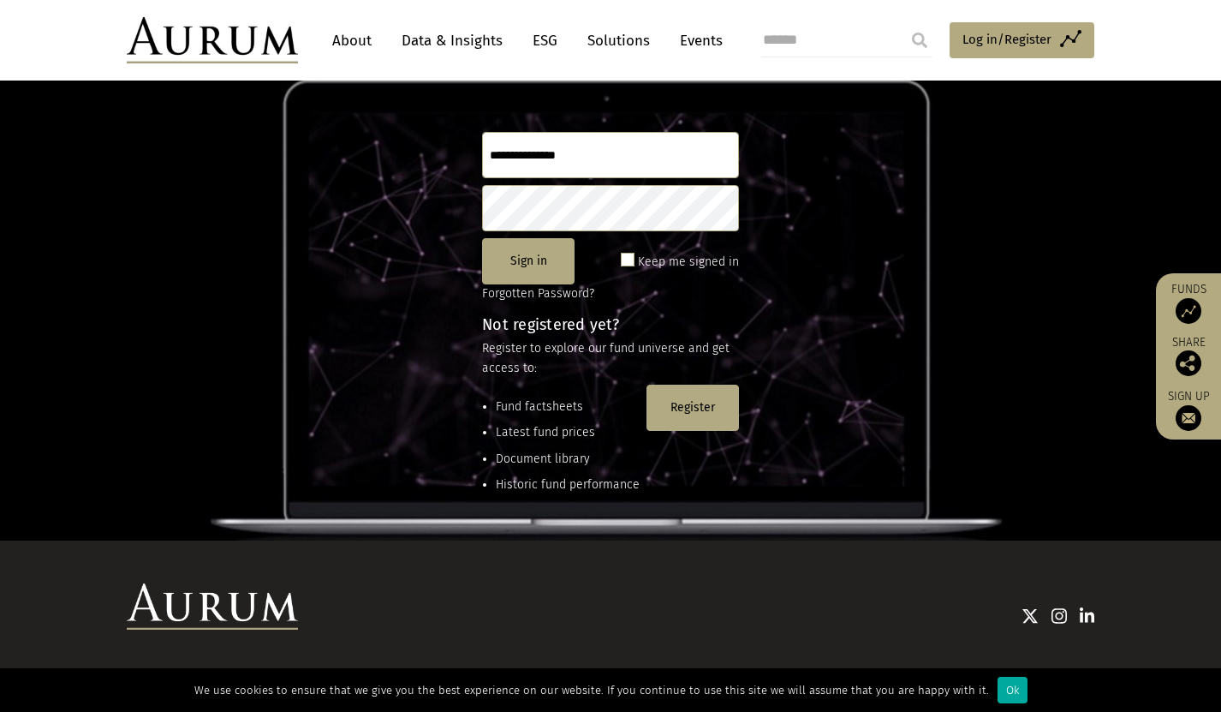
click at [542, 154] on input "text" at bounding box center [610, 155] width 257 height 46
type input "**********"
click at [539, 257] on button "Sign in" at bounding box center [528, 261] width 92 height 46
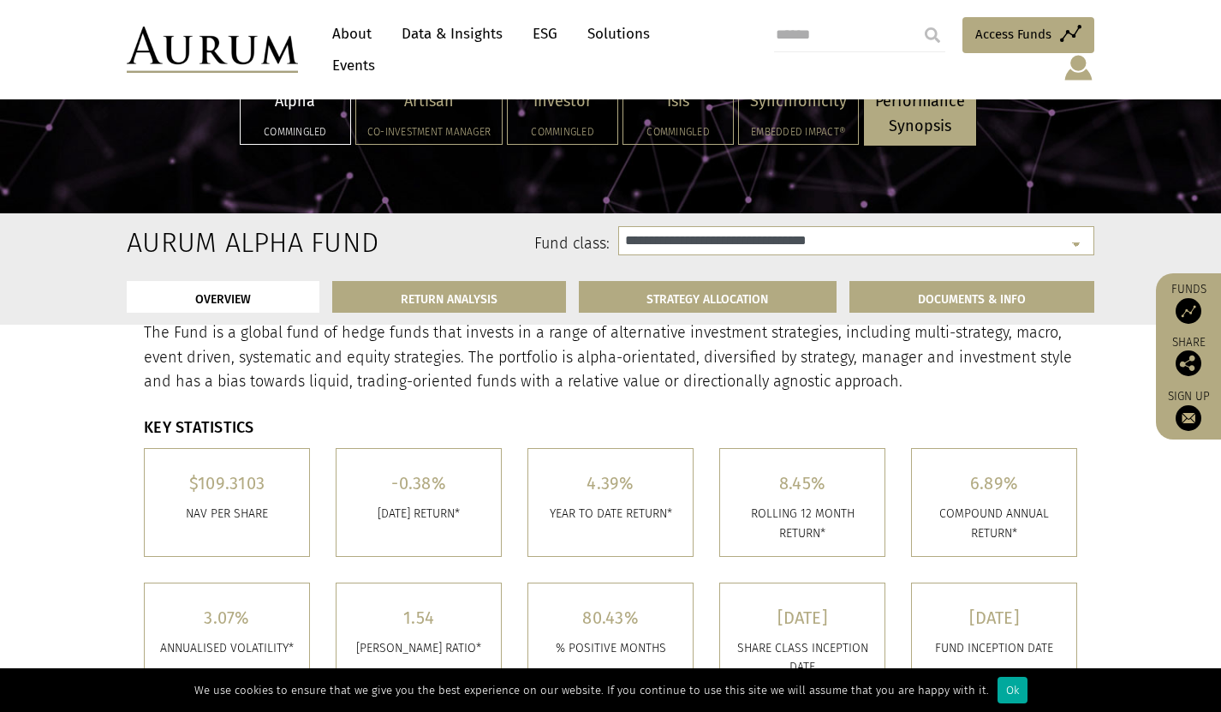
scroll to position [343, 0]
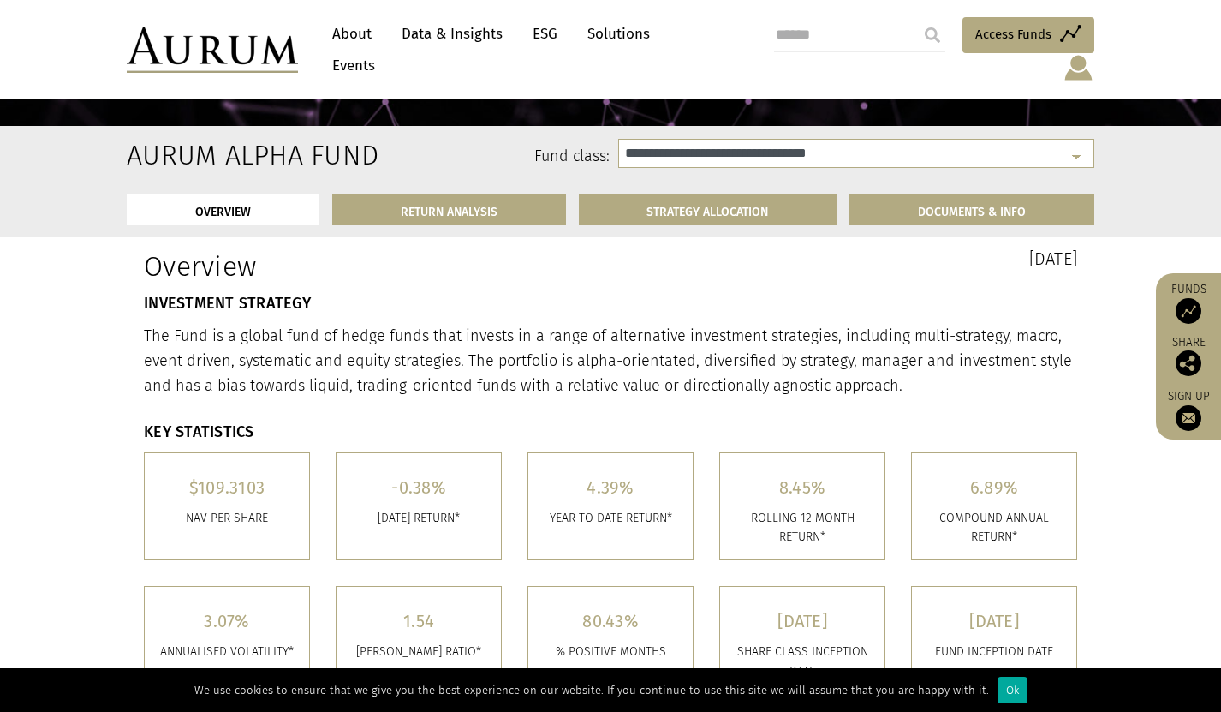
select select "**********"
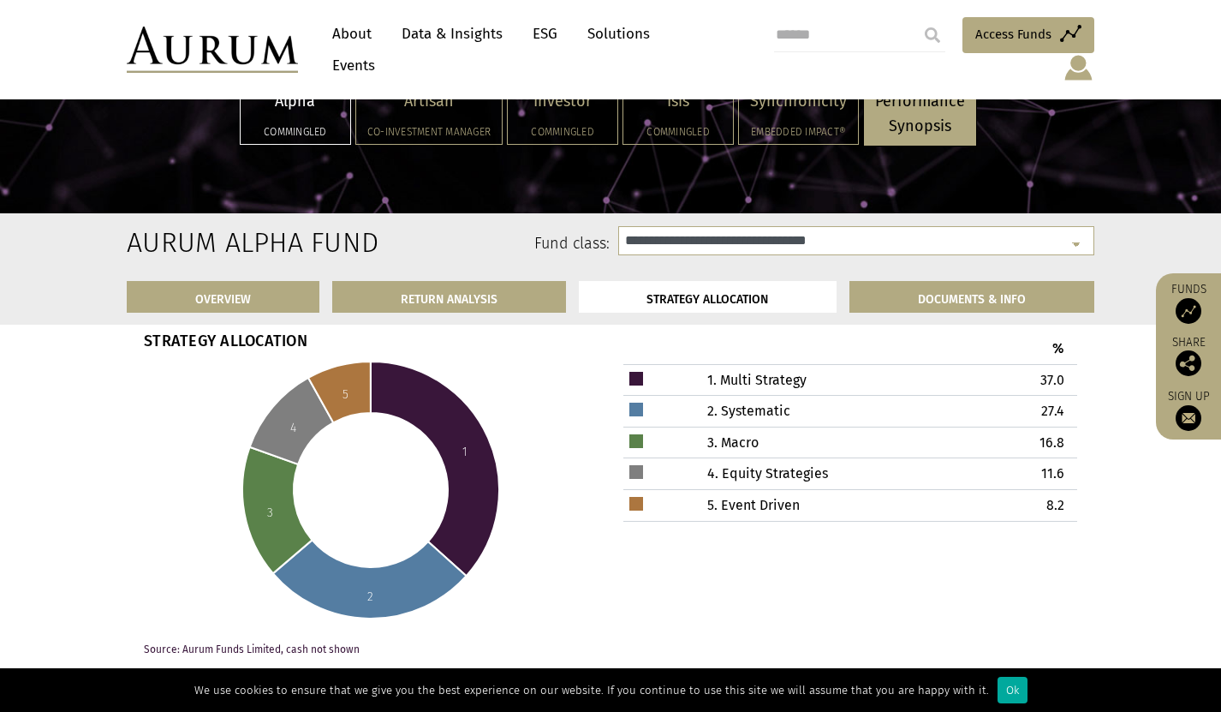
scroll to position [5053, 0]
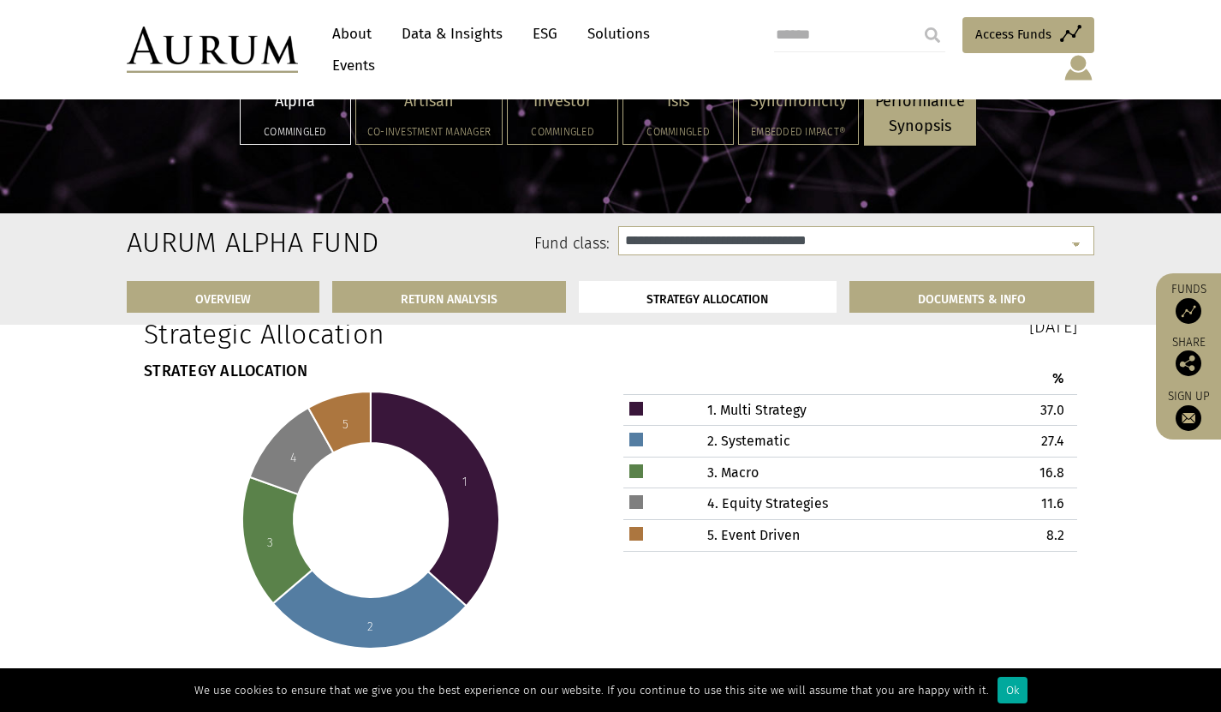
click at [634, 433] on div at bounding box center [637, 440] width 14 height 14
click at [743, 426] on td "2. Systematic" at bounding box center [806, 442] width 283 height 32
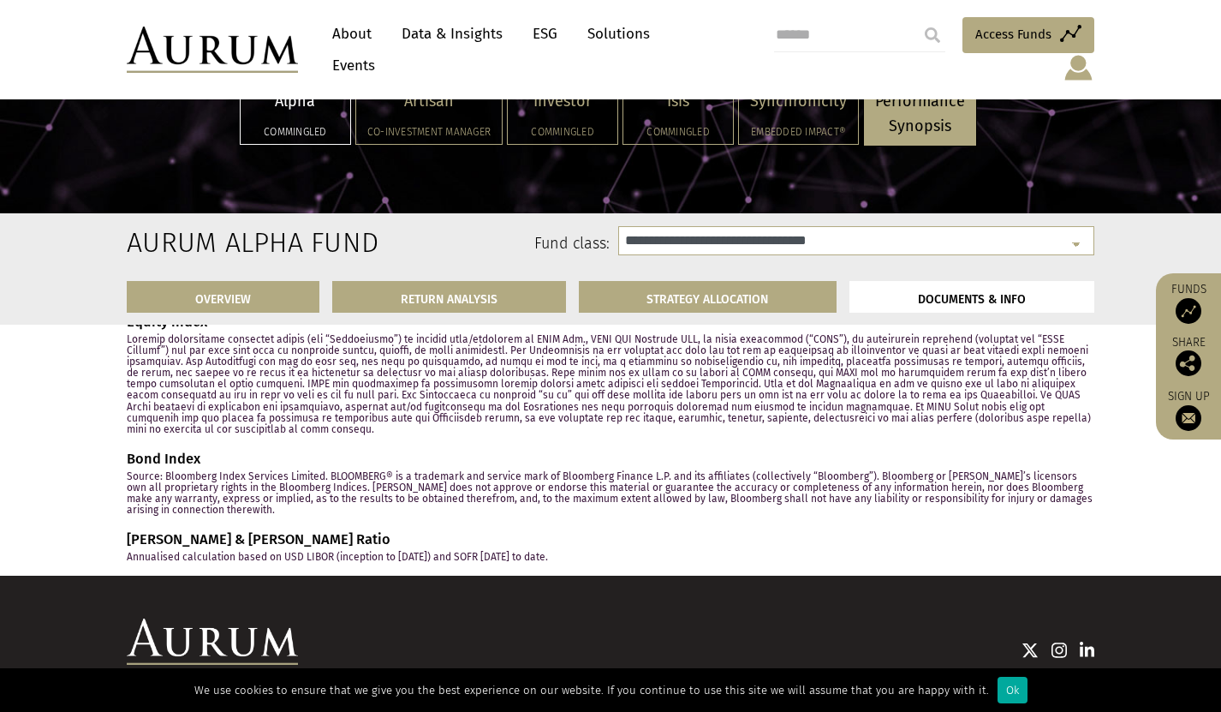
scroll to position [6948, 0]
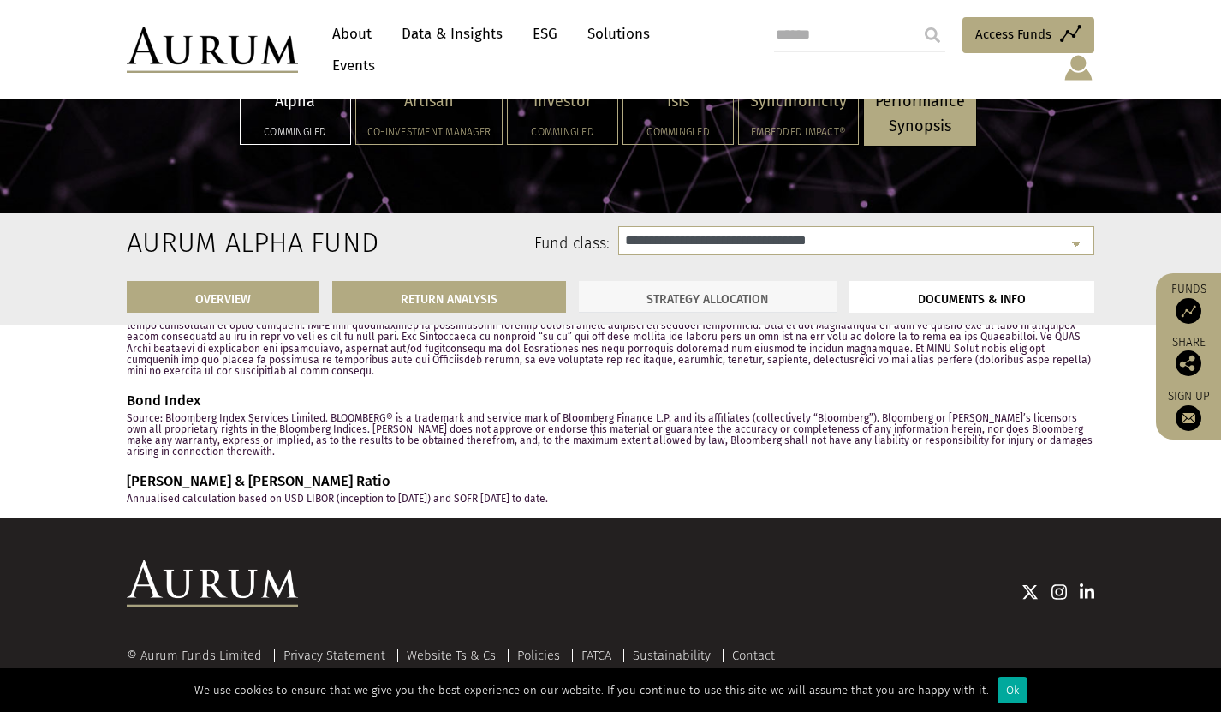
click at [701, 297] on link "STRATEGY ALLOCATION" at bounding box center [708, 297] width 259 height 32
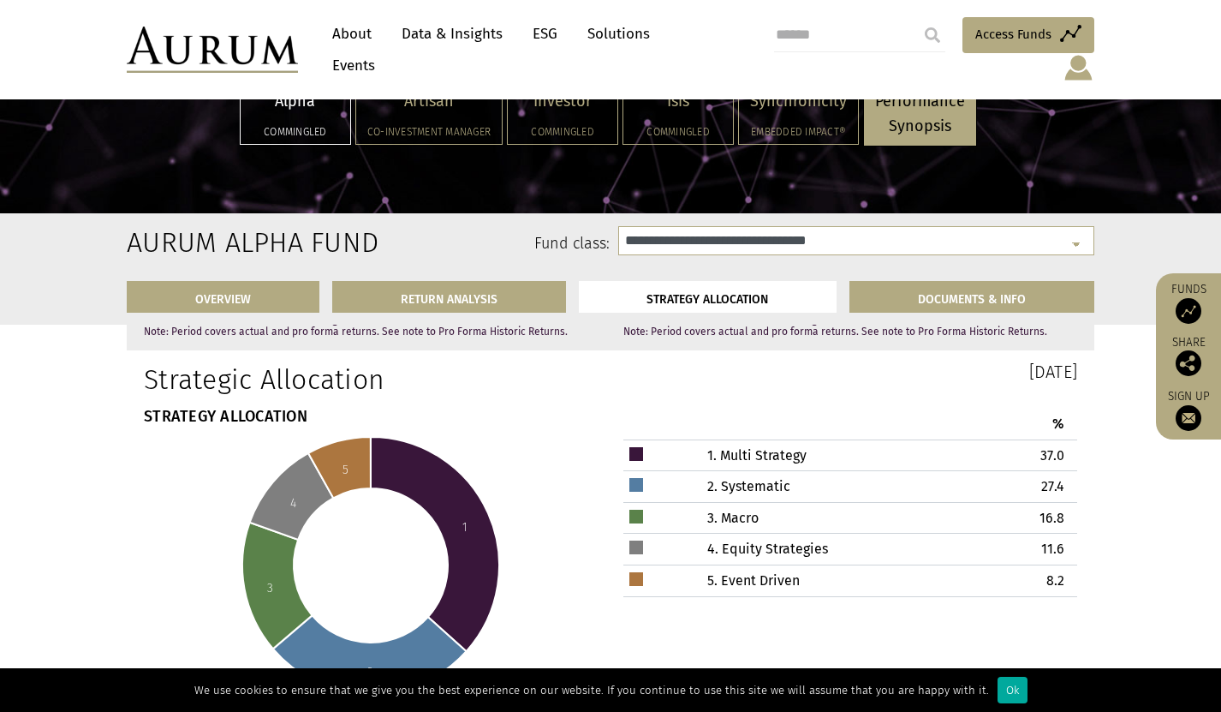
scroll to position [4978, 0]
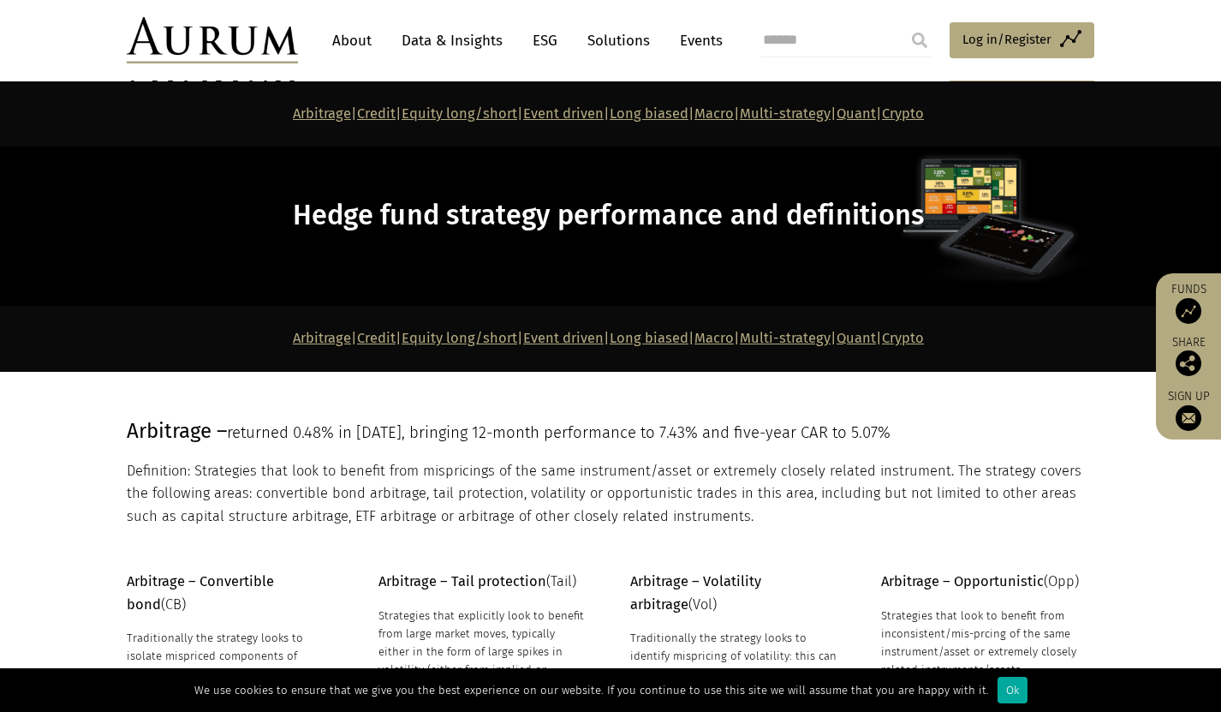
scroll to position [8067, 0]
